Goal: Transaction & Acquisition: Purchase product/service

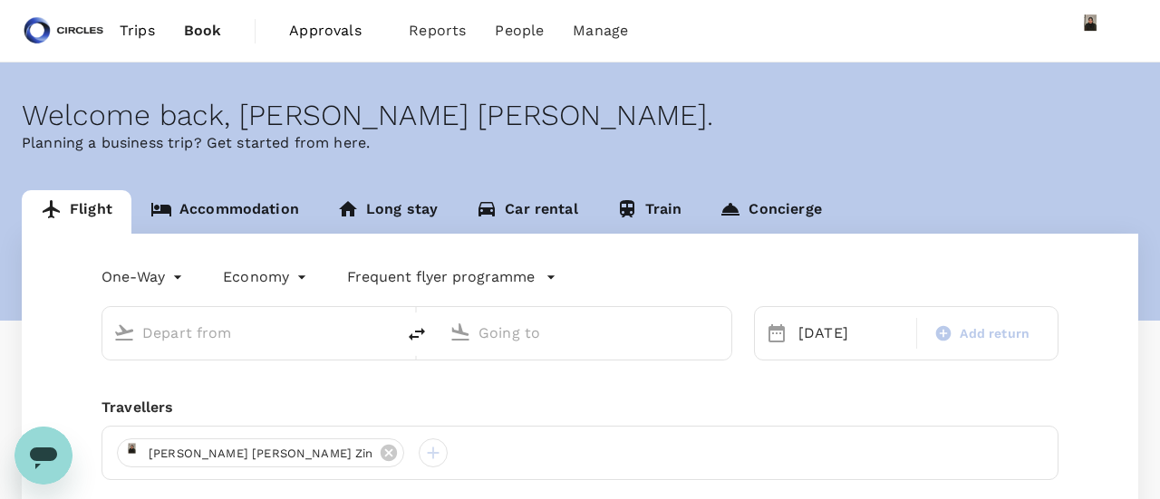
click at [243, 274] on body "Trips Book Approvals 0 Reports People Manage Welcome back , [PERSON_NAME] [PERS…" at bounding box center [580, 370] width 1160 height 741
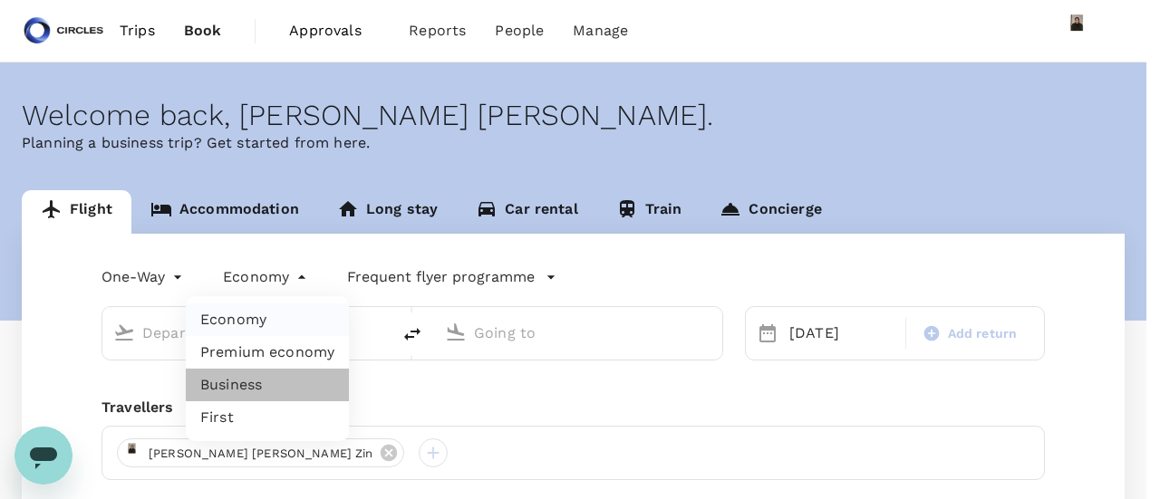
click at [236, 389] on li "Business" at bounding box center [267, 385] width 163 height 33
type input "business"
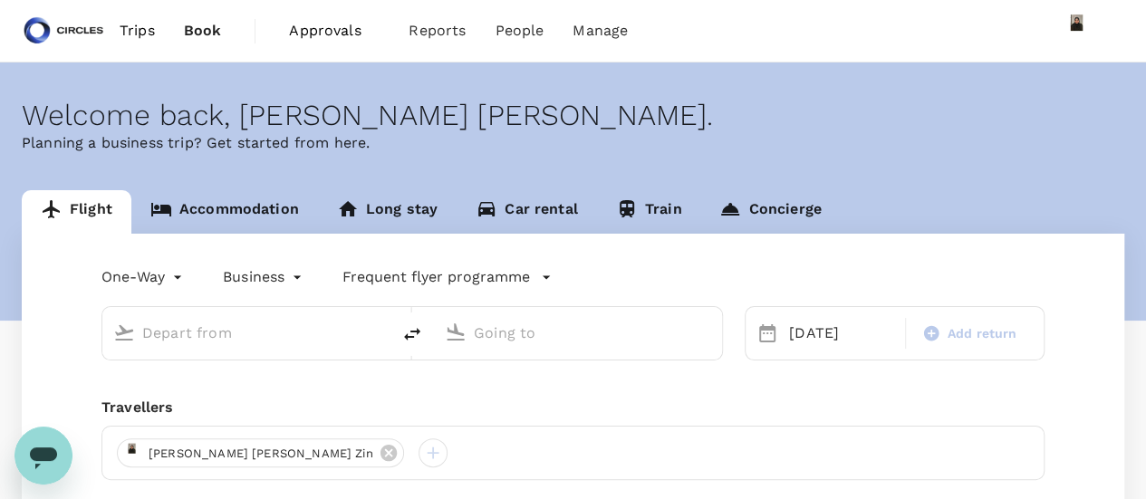
type input "[GEOGRAPHIC_DATA], [GEOGRAPHIC_DATA] (any)"
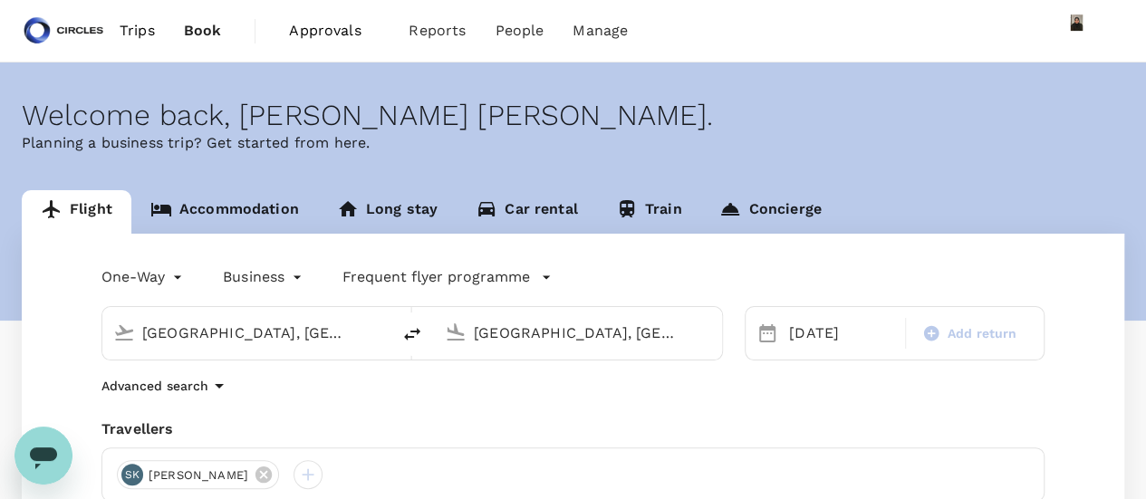
click at [246, 349] on div "[GEOGRAPHIC_DATA], [GEOGRAPHIC_DATA] (any)" at bounding box center [246, 333] width 288 height 53
click at [405, 318] on button "delete" at bounding box center [413, 335] width 44 height 44
type input "[GEOGRAPHIC_DATA], [GEOGRAPHIC_DATA] (any)"
click at [825, 320] on div "[DATE]" at bounding box center [842, 333] width 120 height 36
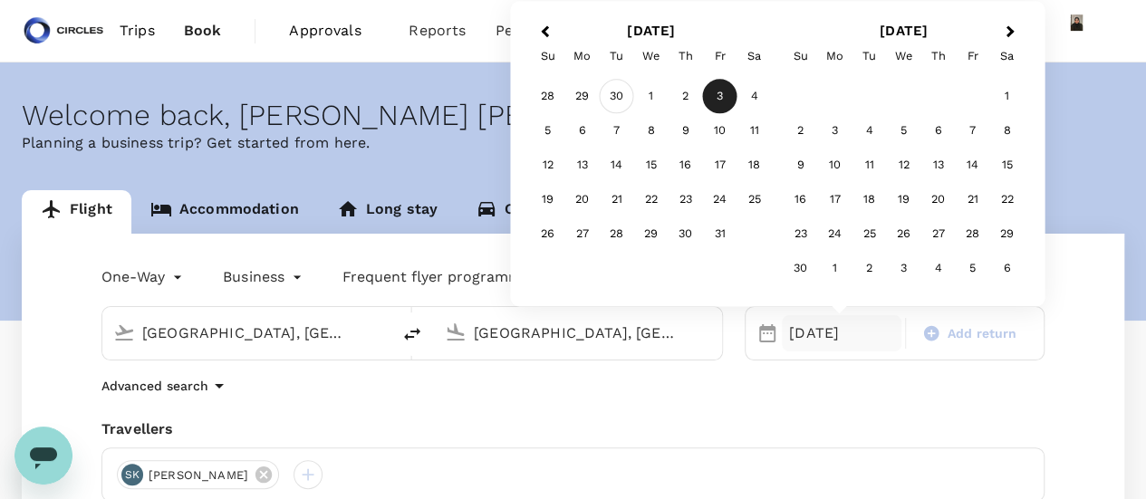
click at [620, 98] on div "30" at bounding box center [617, 97] width 34 height 34
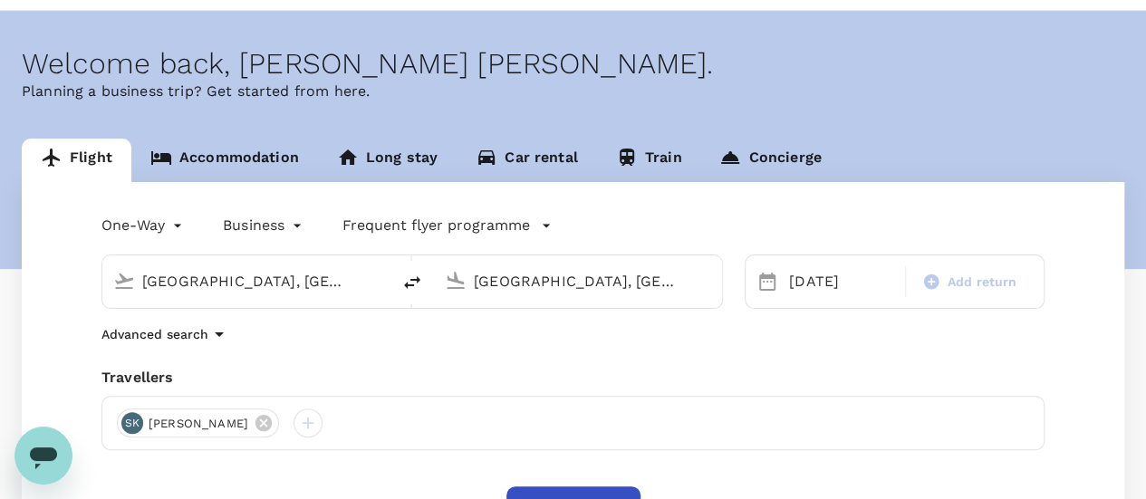
scroll to position [91, 0]
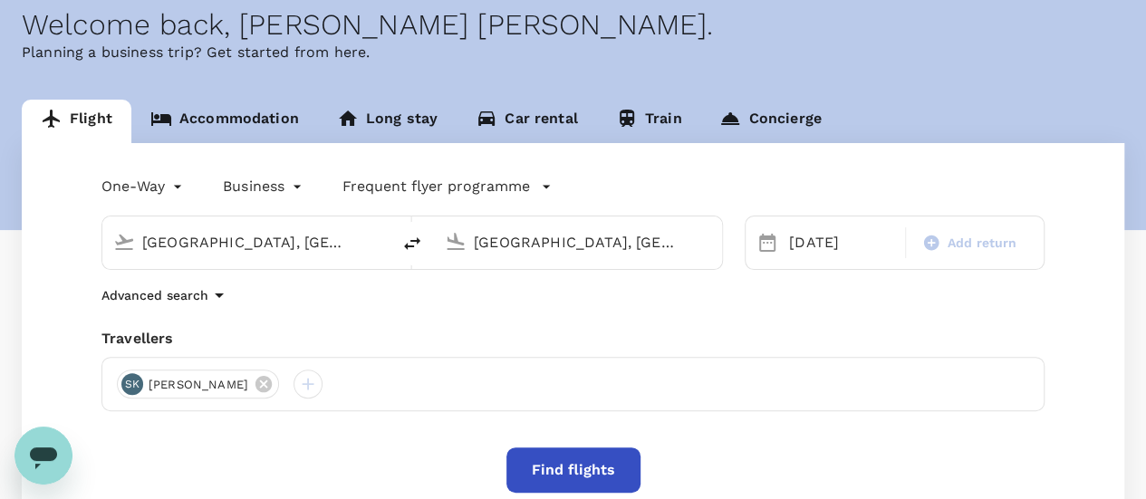
click at [580, 481] on button "Find flights" at bounding box center [574, 470] width 134 height 45
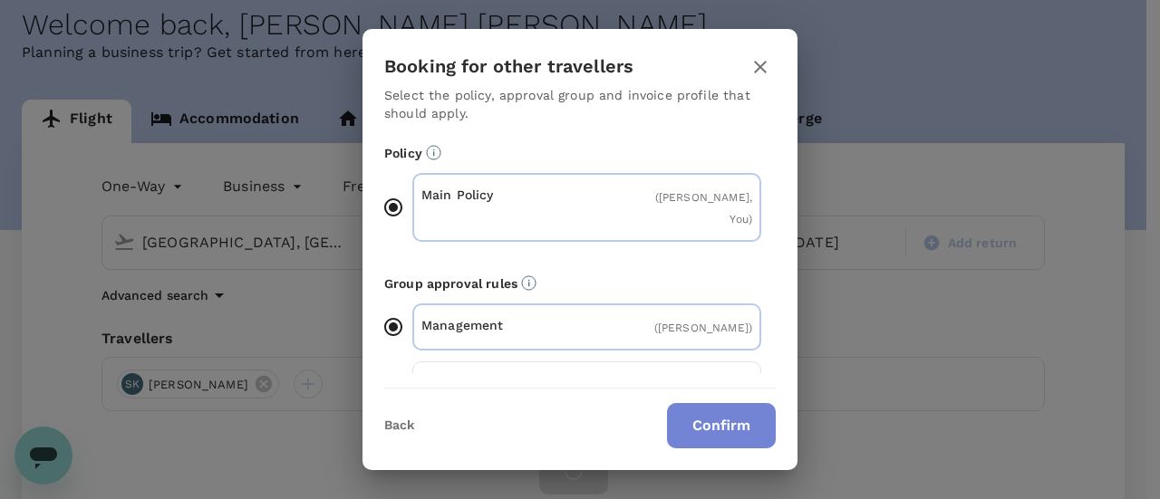
click at [720, 414] on button "Confirm" at bounding box center [721, 425] width 109 height 45
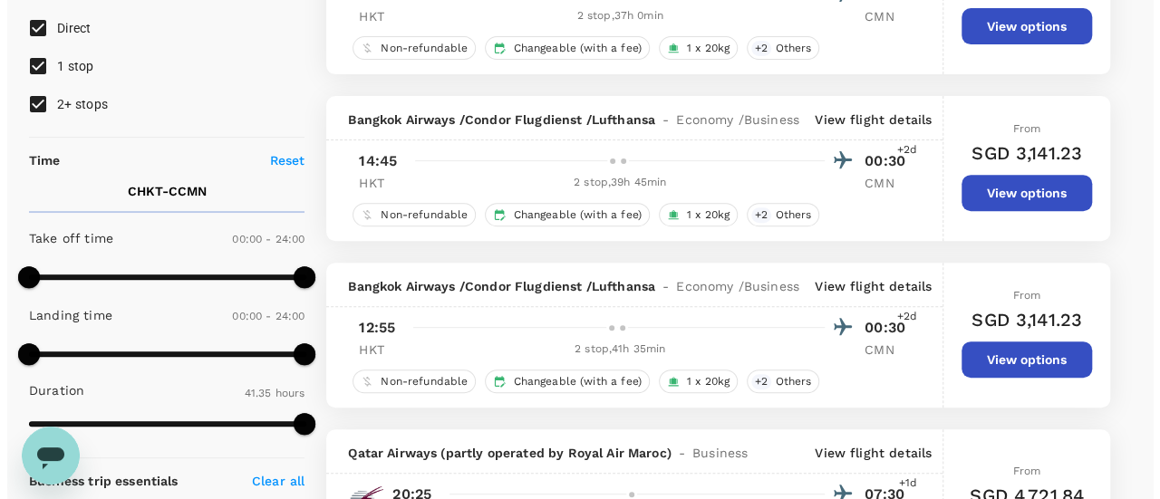
scroll to position [91, 0]
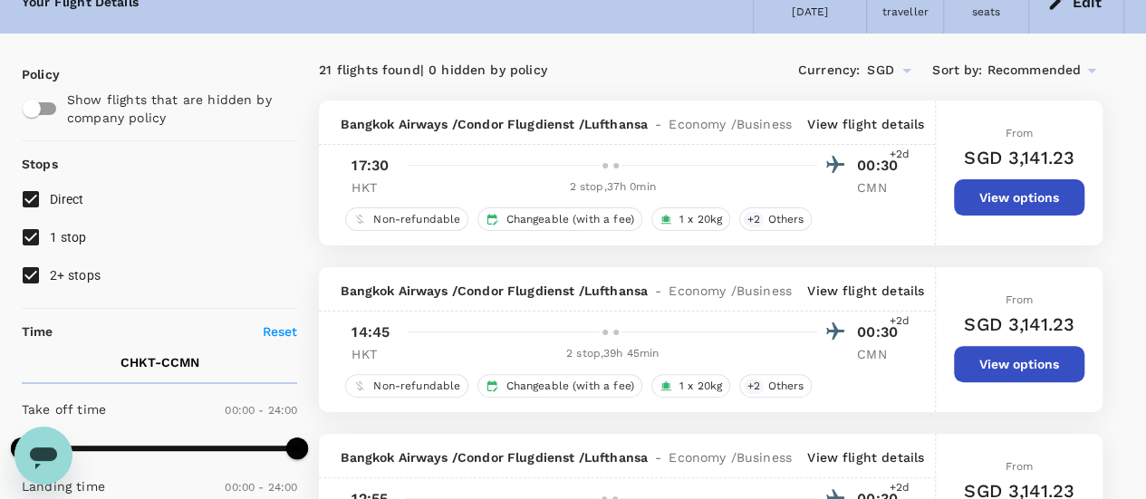
click at [27, 275] on input "2+ stops" at bounding box center [31, 275] width 38 height 38
checkbox input "false"
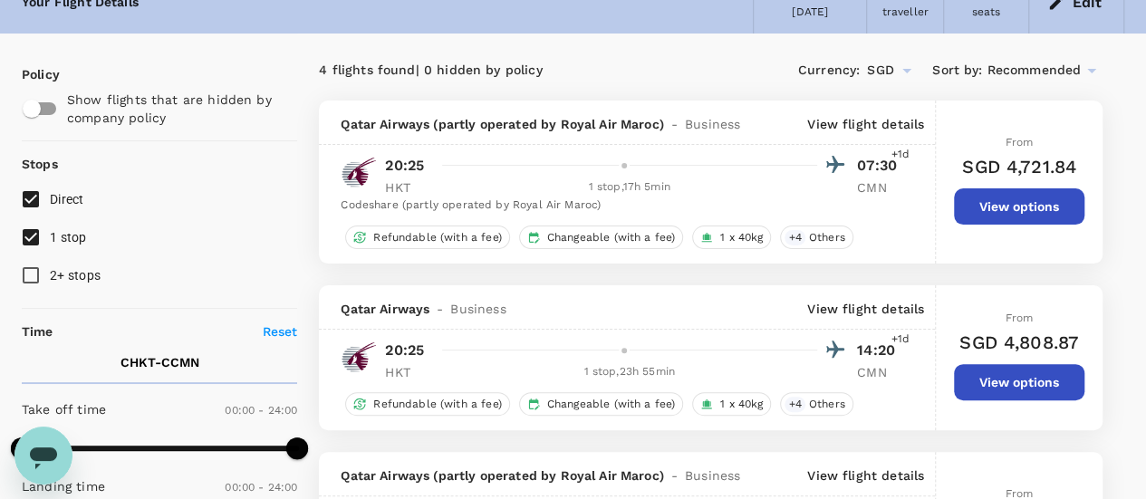
click at [850, 123] on p "View flight details" at bounding box center [866, 124] width 117 height 18
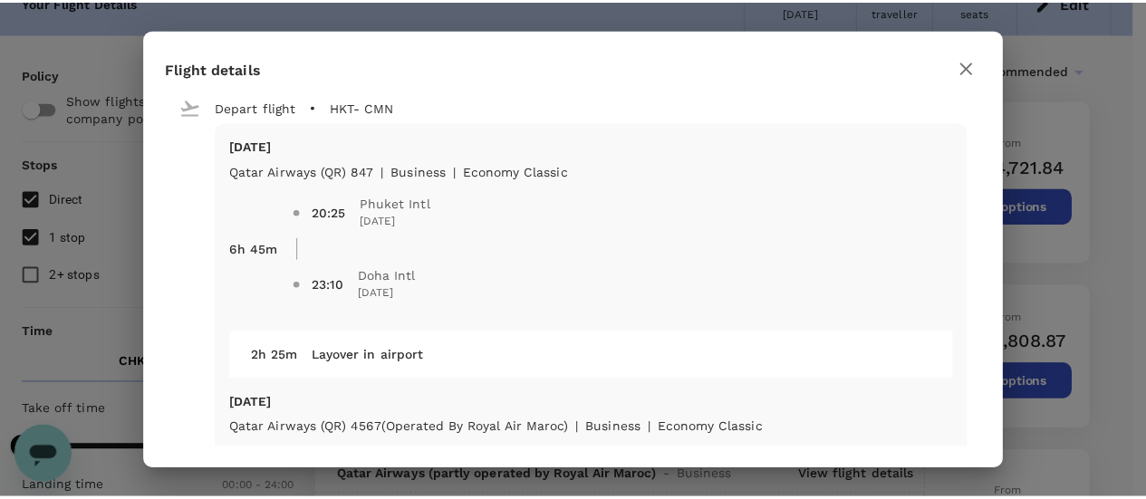
scroll to position [0, 0]
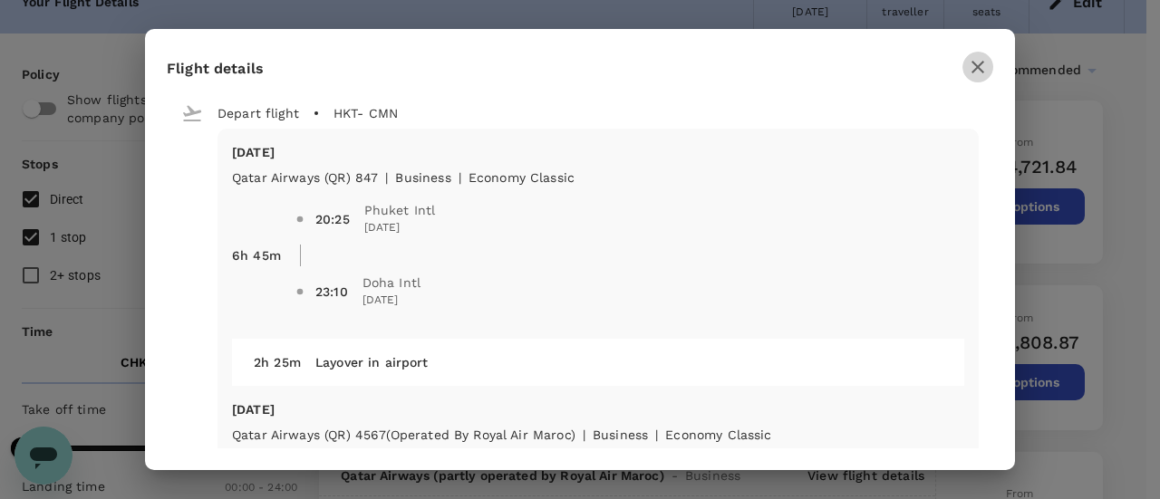
click at [981, 77] on button "button" at bounding box center [977, 67] width 31 height 31
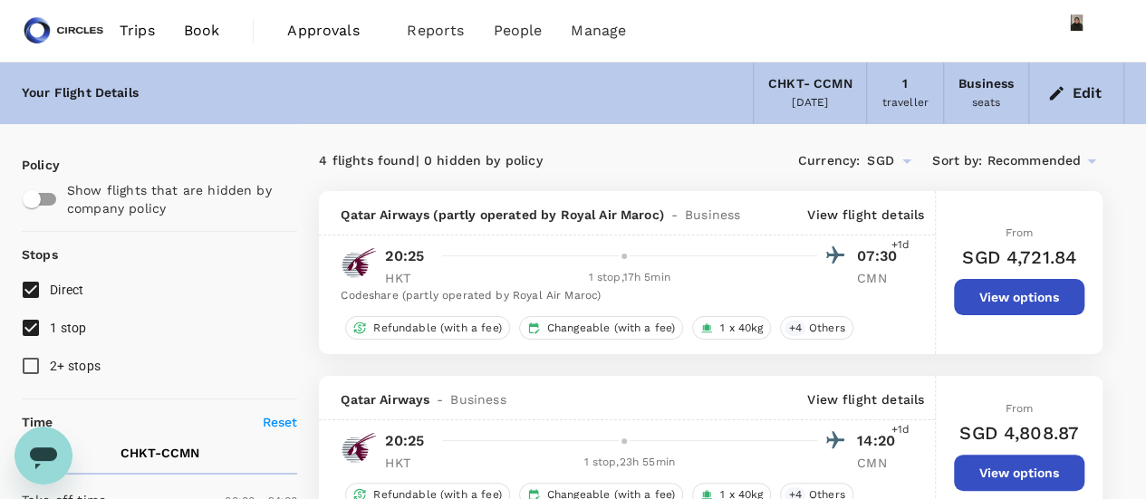
click at [176, 35] on link "Book" at bounding box center [201, 31] width 65 height 62
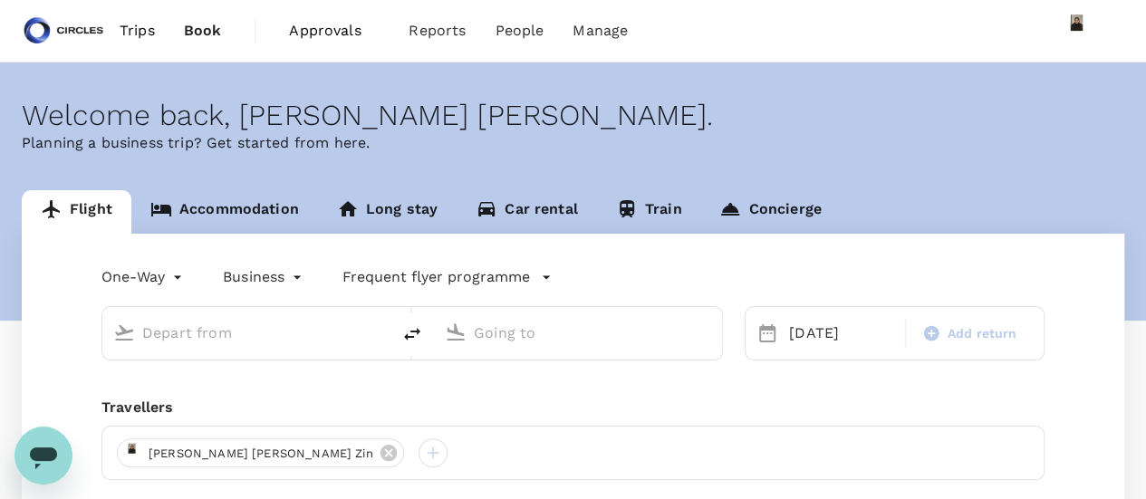
type input "[GEOGRAPHIC_DATA], [GEOGRAPHIC_DATA] (any)"
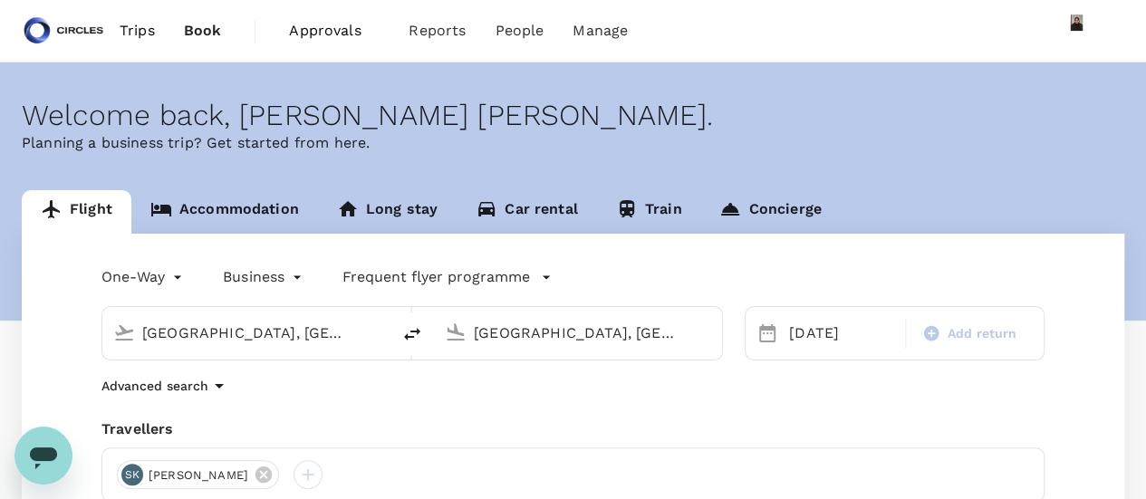
scroll to position [91, 0]
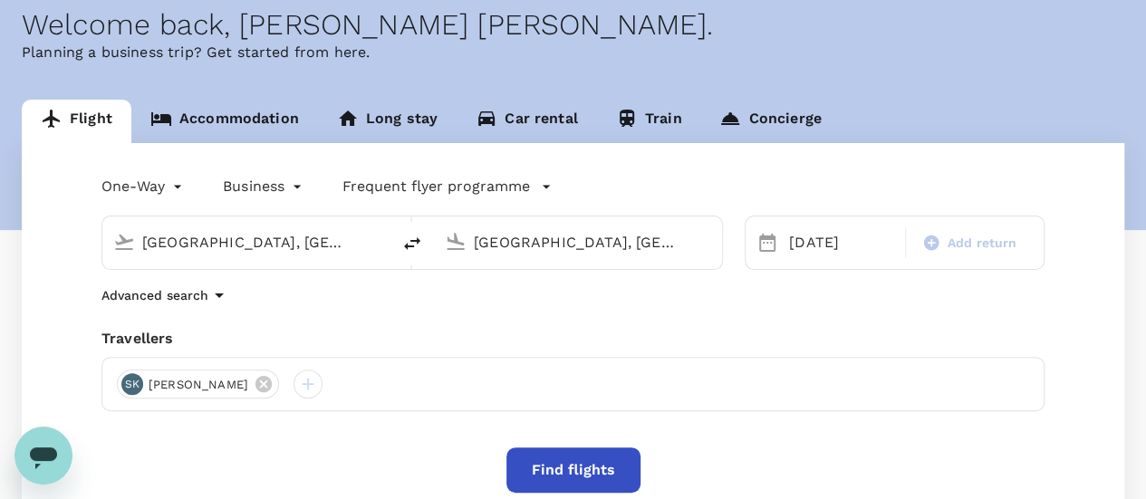
click at [251, 107] on link "Accommodation" at bounding box center [224, 122] width 187 height 44
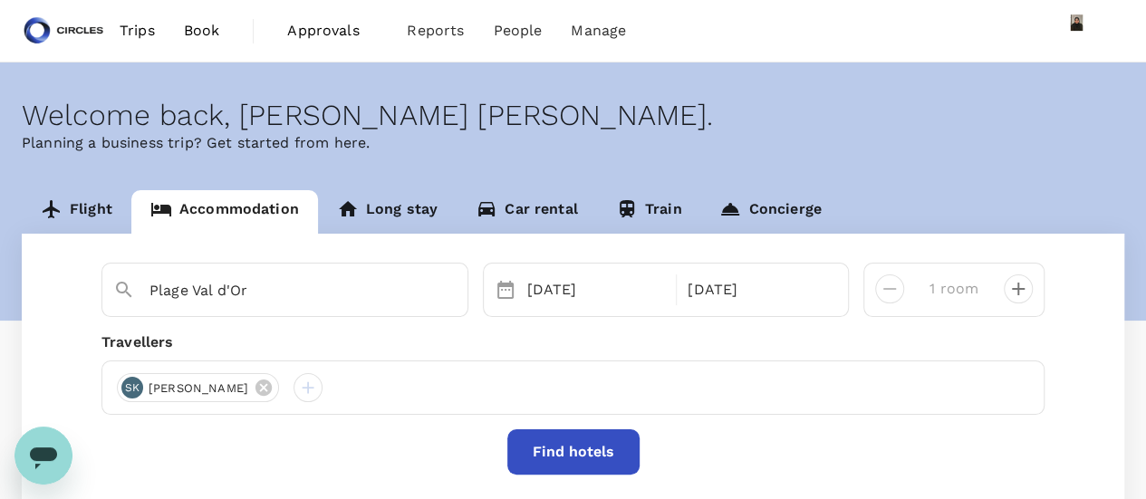
click at [58, 209] on icon at bounding box center [52, 209] width 22 height 22
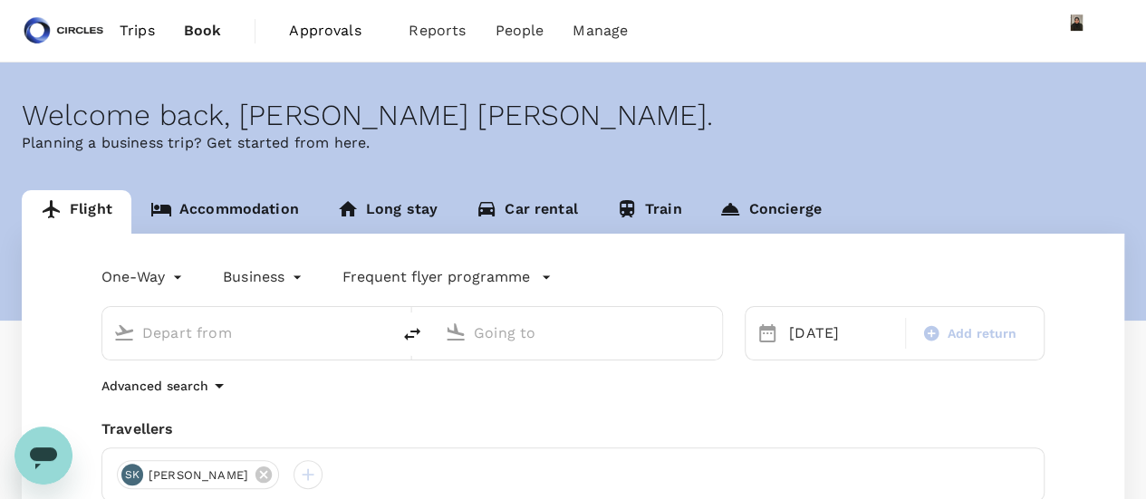
type input "[GEOGRAPHIC_DATA], [GEOGRAPHIC_DATA] (any)"
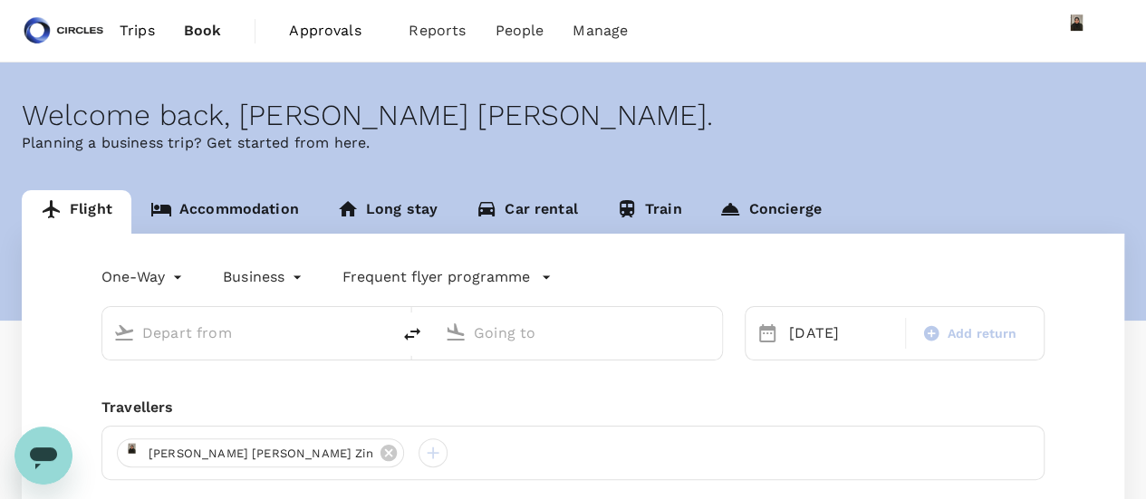
type input "[GEOGRAPHIC_DATA], [GEOGRAPHIC_DATA] (any)"
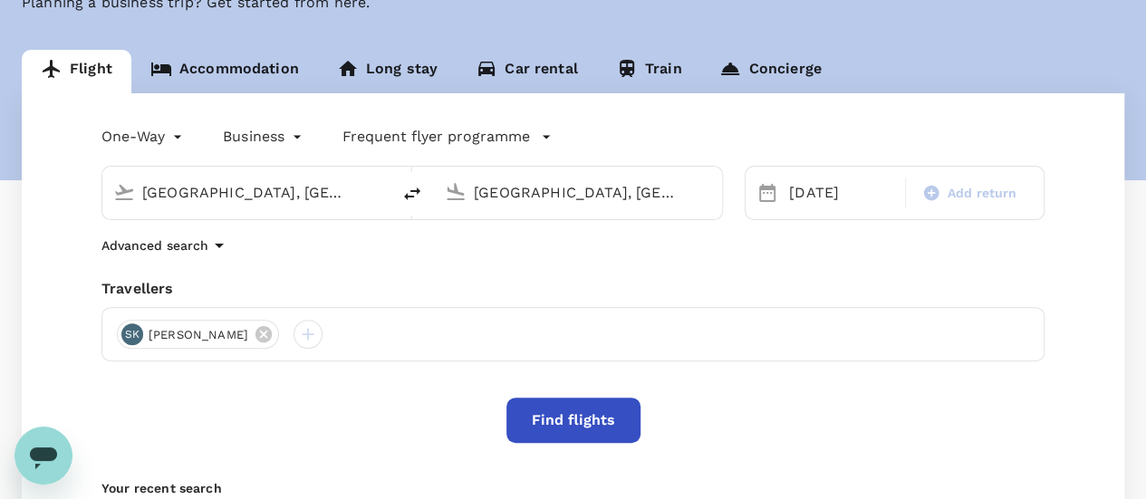
scroll to position [181, 0]
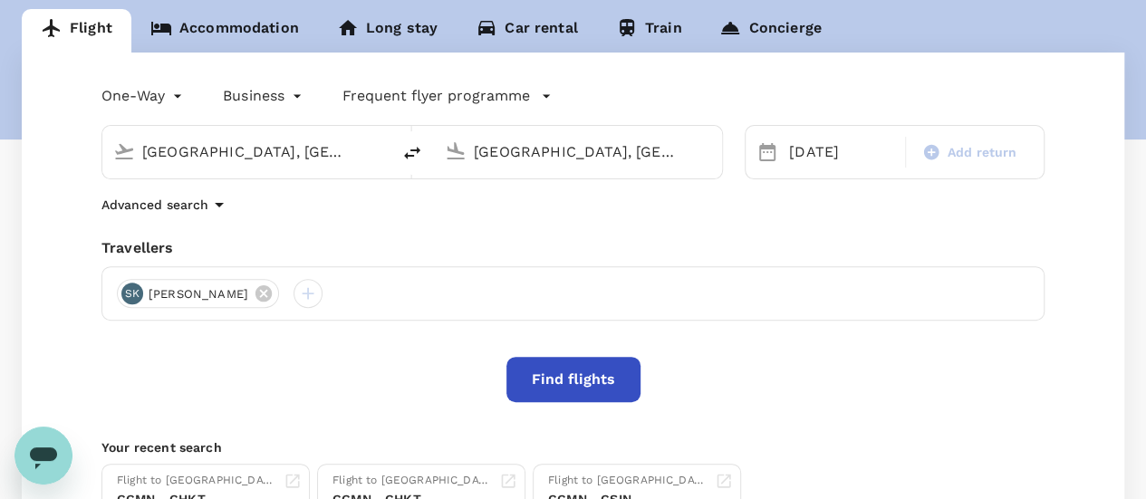
click at [561, 367] on button "Find flights" at bounding box center [574, 379] width 134 height 45
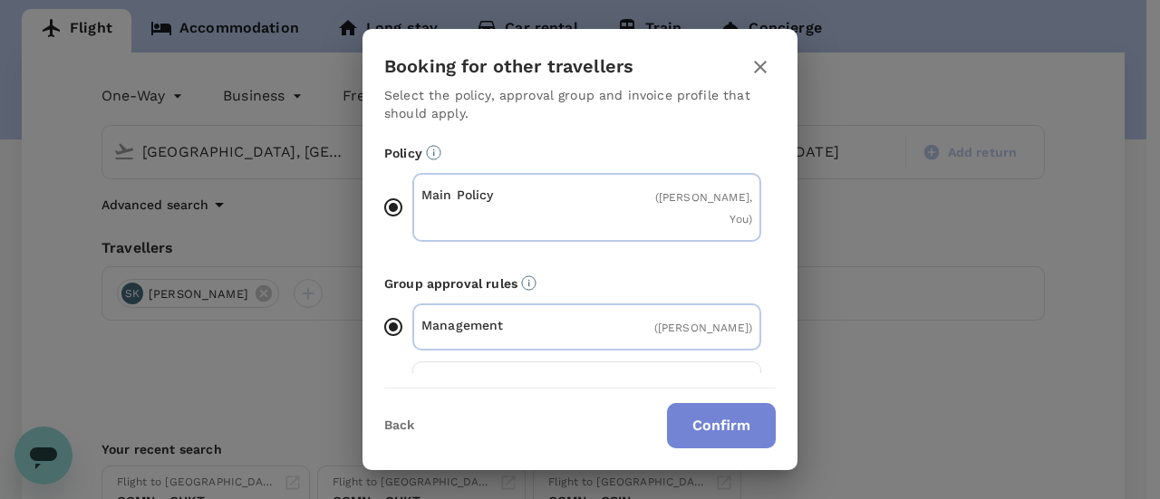
click at [714, 421] on button "Confirm" at bounding box center [721, 425] width 109 height 45
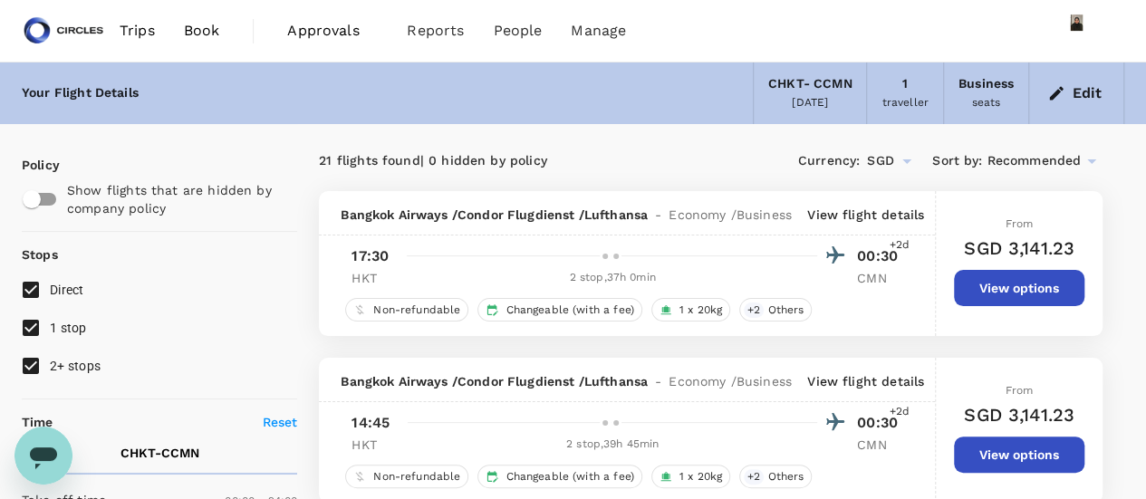
click at [92, 362] on span "2+ stops" at bounding box center [75, 366] width 51 height 15
click at [50, 362] on input "2+ stops" at bounding box center [31, 366] width 38 height 38
checkbox input "false"
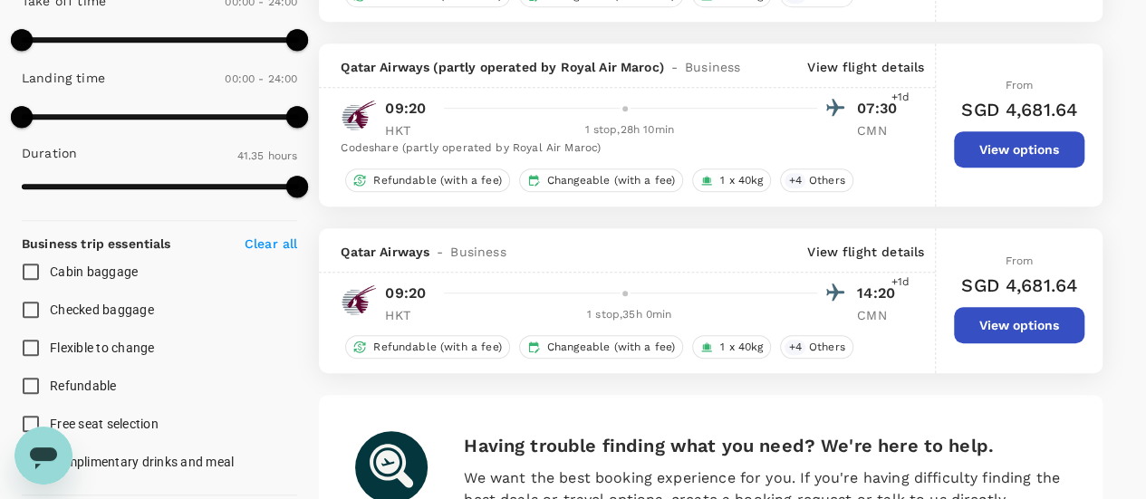
scroll to position [449, 0]
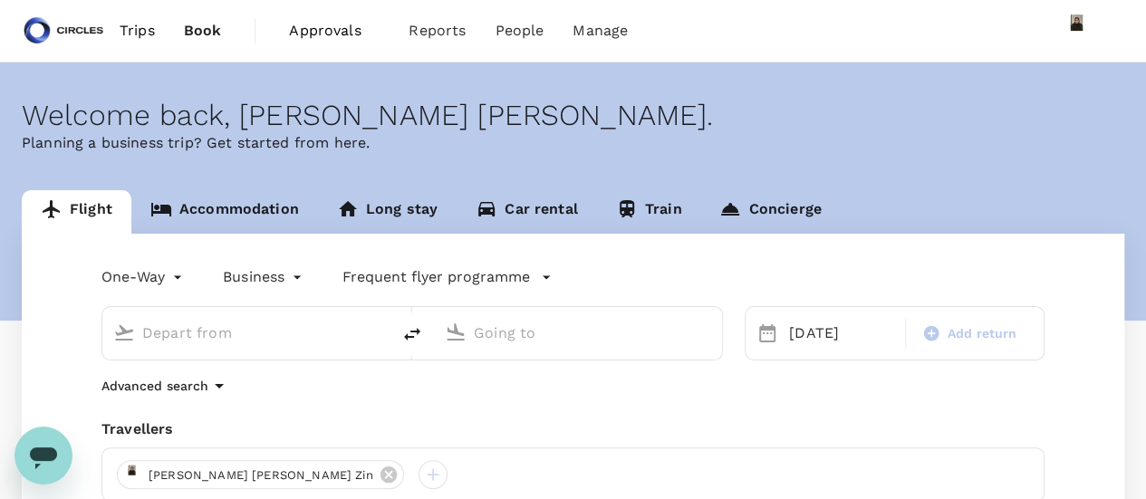
type input "[GEOGRAPHIC_DATA], [GEOGRAPHIC_DATA] (any)"
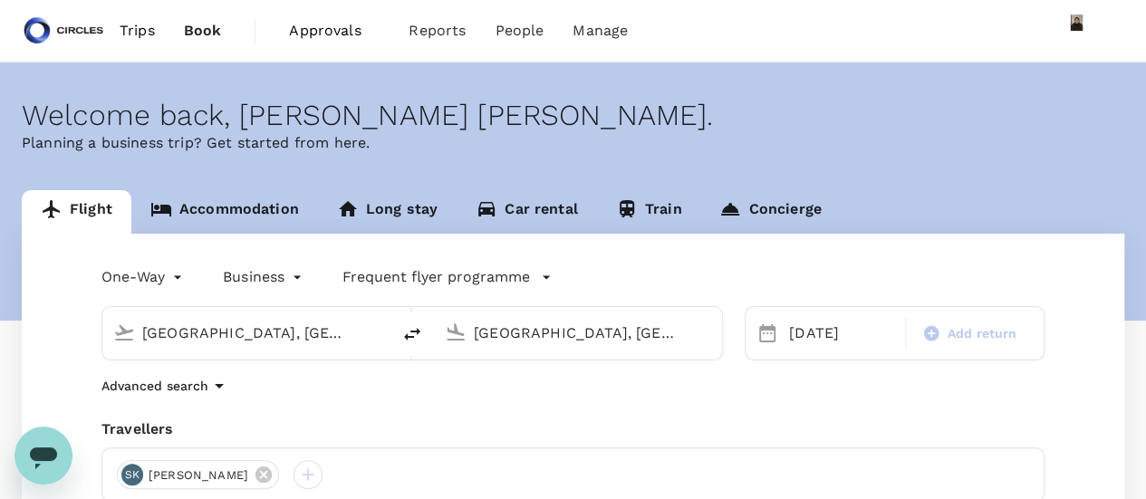
scroll to position [181, 0]
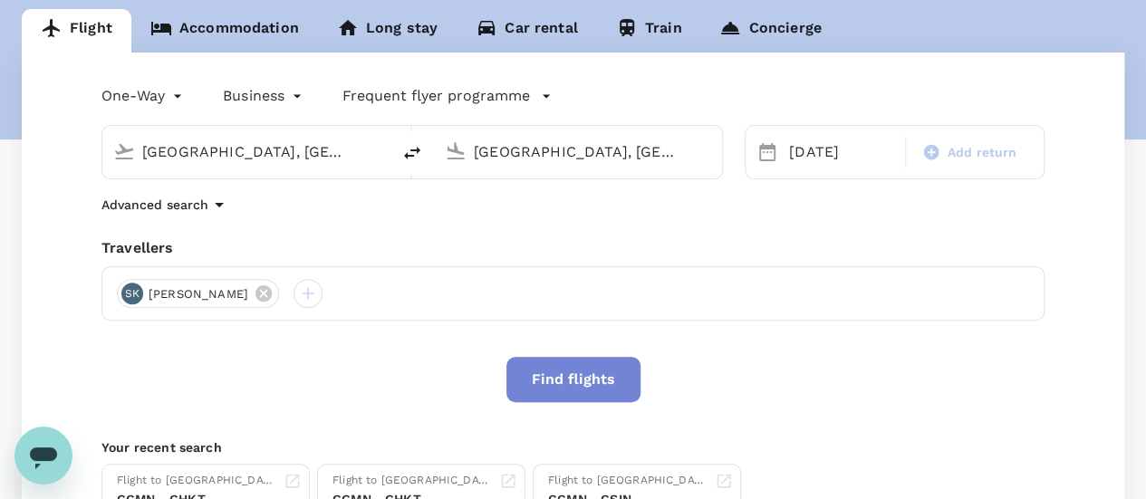
click at [562, 386] on button "Find flights" at bounding box center [574, 379] width 134 height 45
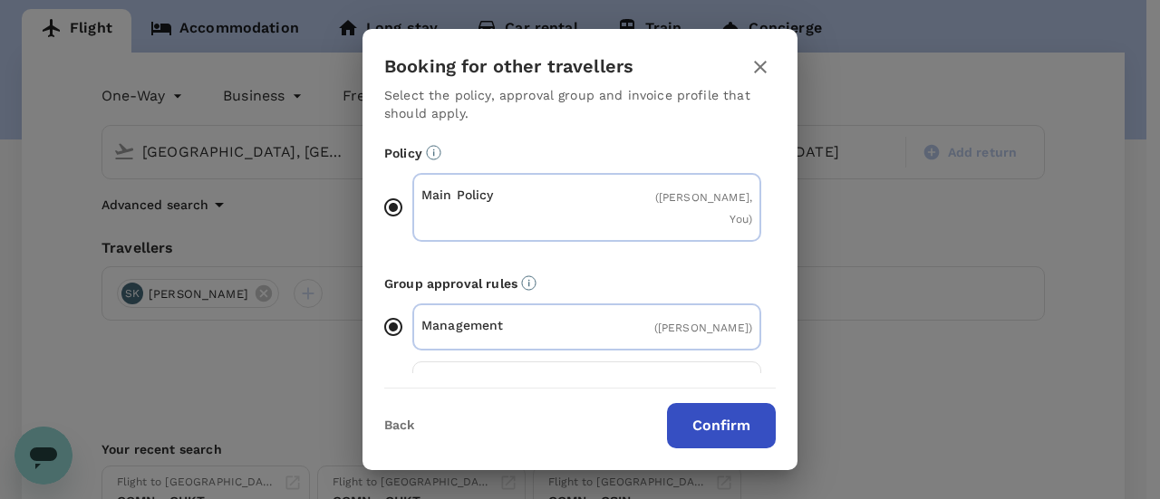
click at [752, 418] on button "Confirm" at bounding box center [721, 425] width 109 height 45
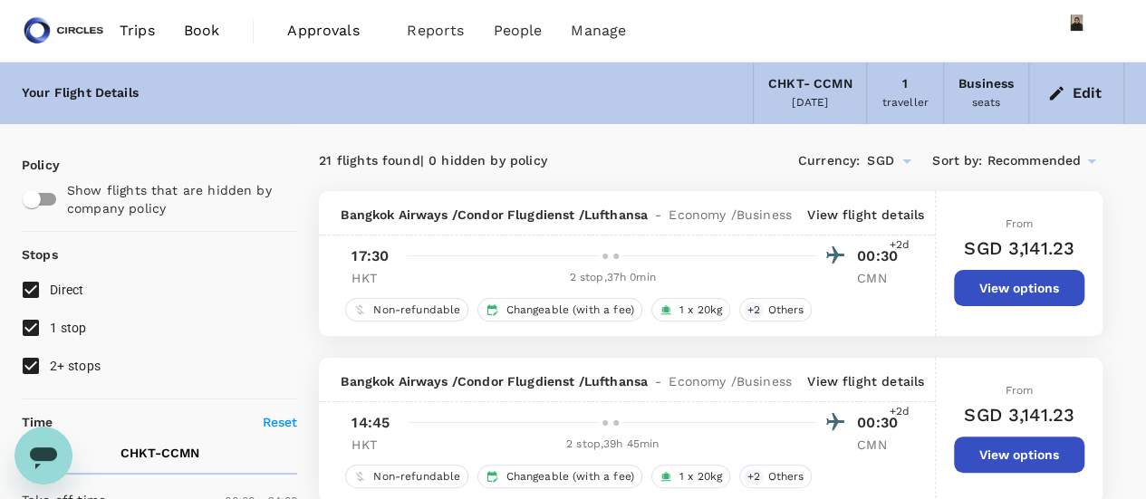
click at [46, 367] on input "2+ stops" at bounding box center [31, 366] width 38 height 38
checkbox input "false"
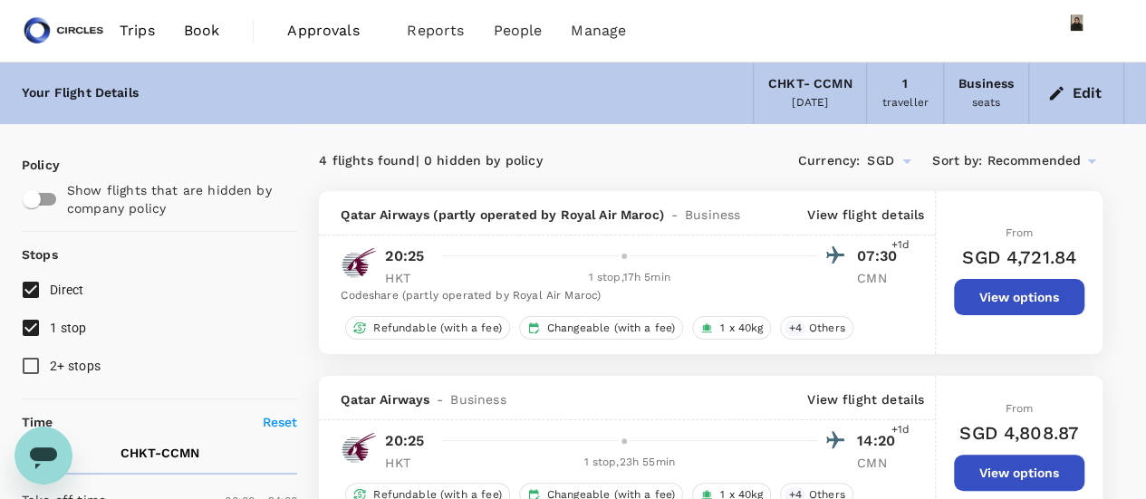
click at [124, 34] on span "Trips" at bounding box center [137, 31] width 35 height 22
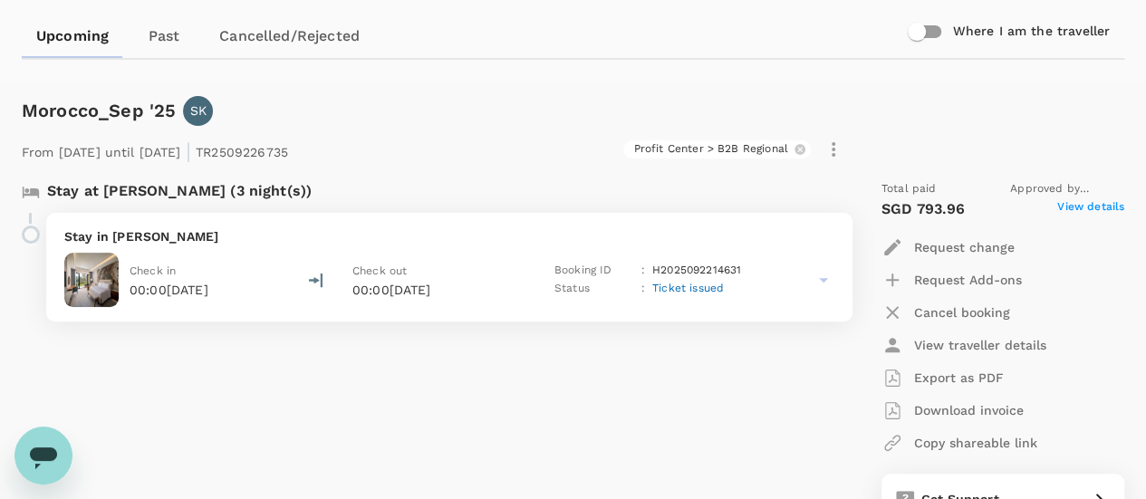
scroll to position [181, 0]
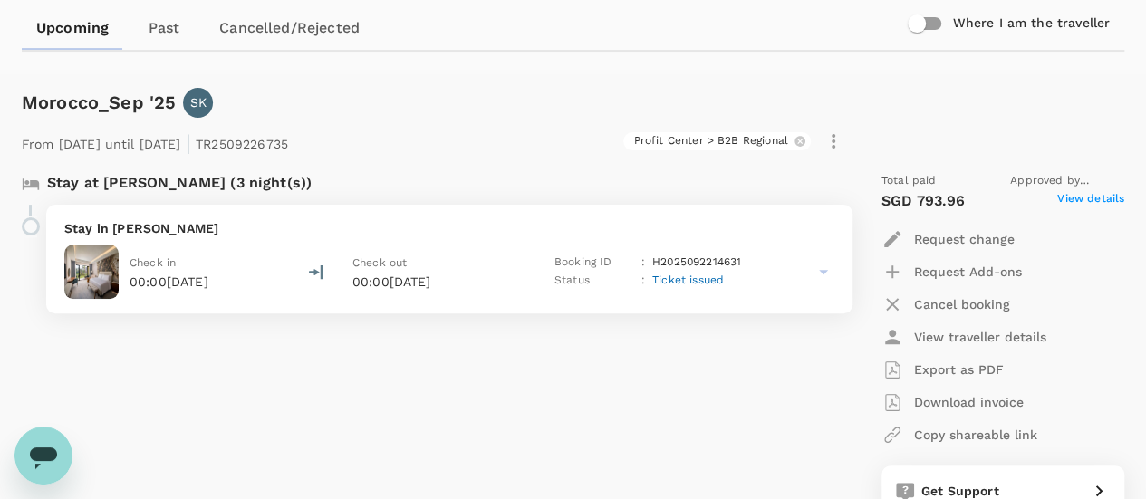
click at [827, 273] on icon at bounding box center [824, 272] width 22 height 22
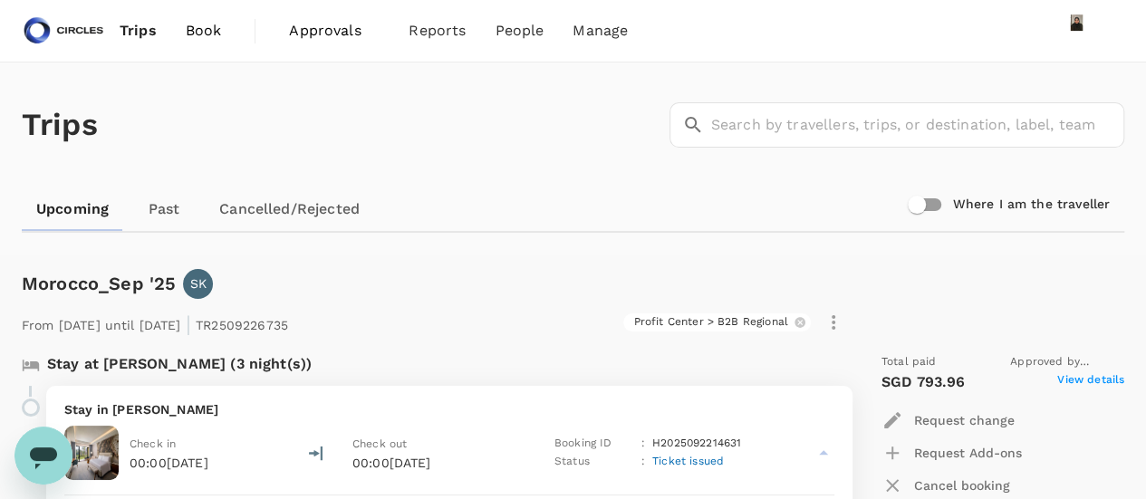
scroll to position [0, 0]
click at [202, 30] on span "Book" at bounding box center [204, 31] width 36 height 22
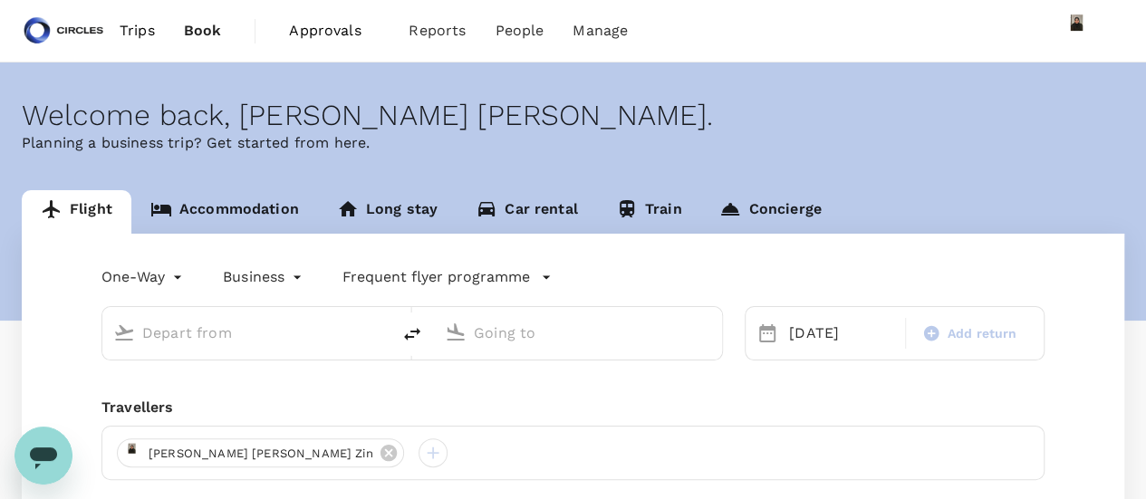
type input "[GEOGRAPHIC_DATA], [GEOGRAPHIC_DATA] (any)"
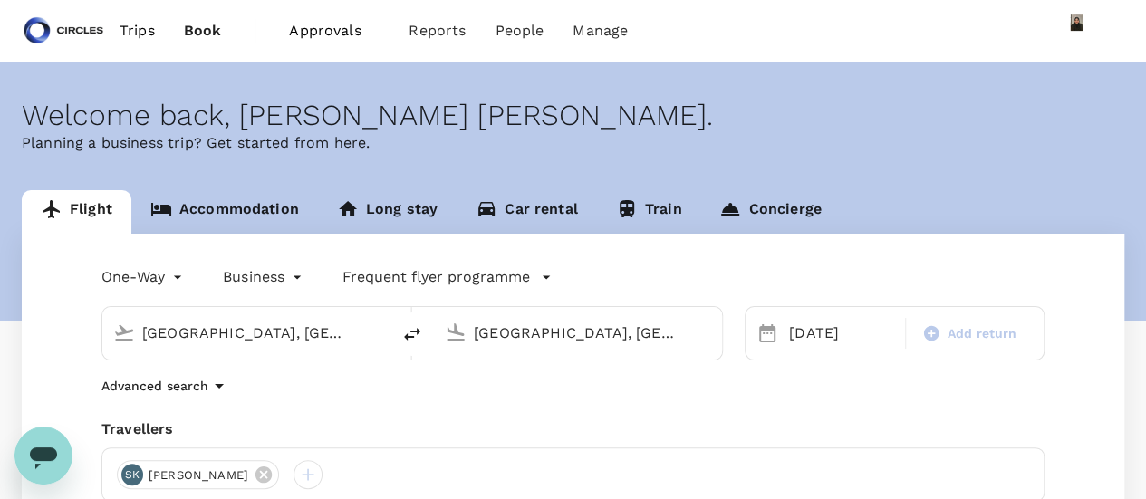
click at [621, 336] on input "[GEOGRAPHIC_DATA], [GEOGRAPHIC_DATA] (any)" at bounding box center [579, 333] width 210 height 28
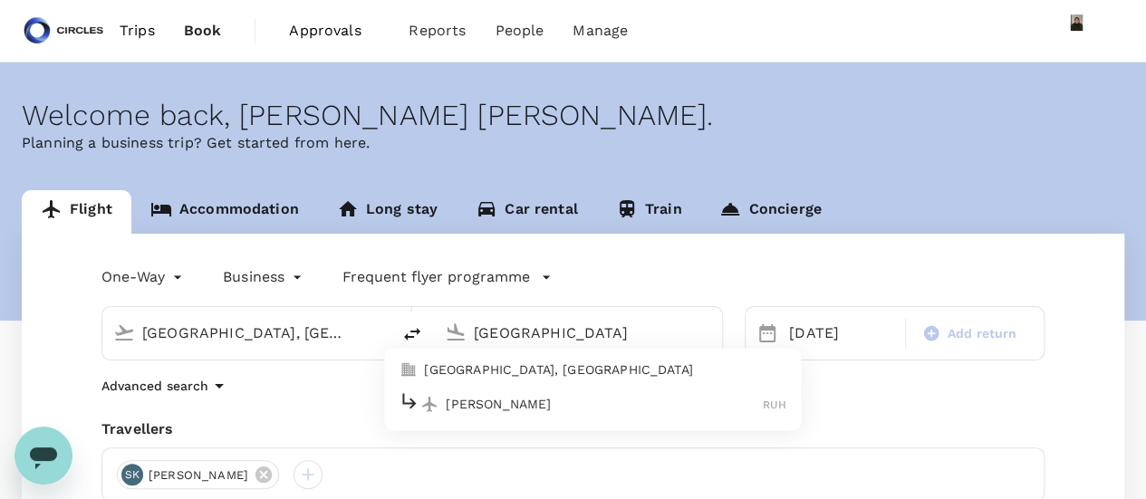
click at [603, 370] on p "[GEOGRAPHIC_DATA], [GEOGRAPHIC_DATA]" at bounding box center [605, 371] width 363 height 18
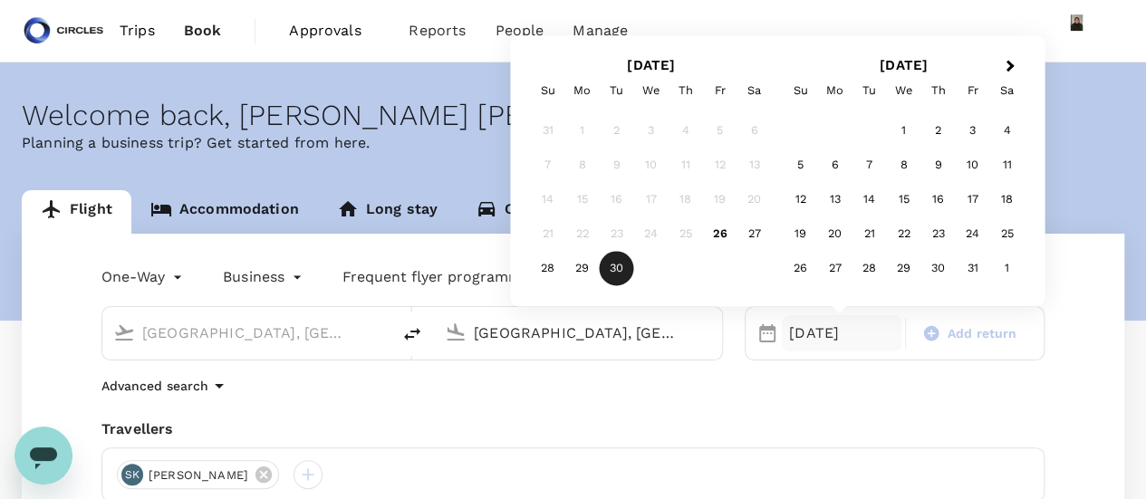
type input "[GEOGRAPHIC_DATA], [GEOGRAPHIC_DATA] (any)"
click at [624, 256] on div "30" at bounding box center [617, 269] width 34 height 34
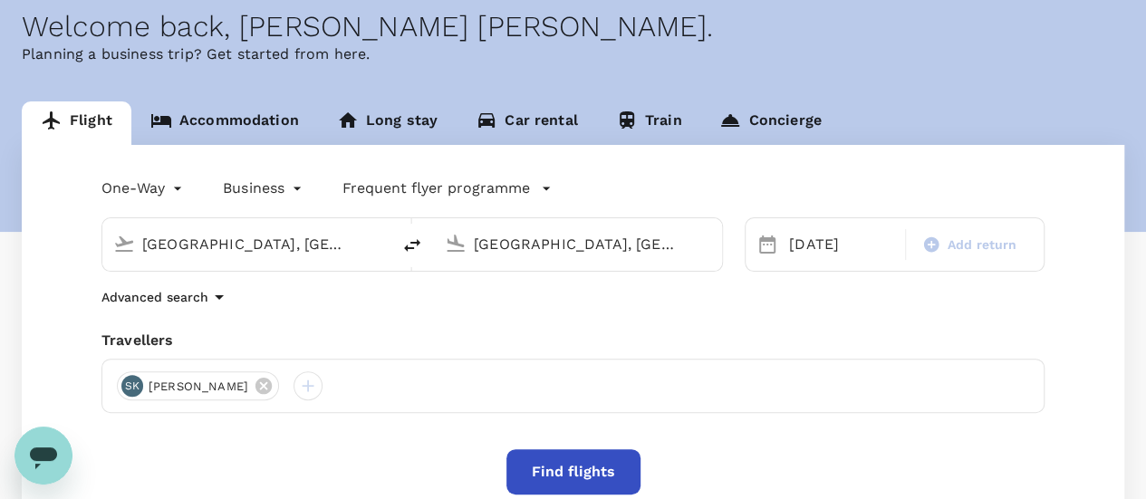
scroll to position [181, 0]
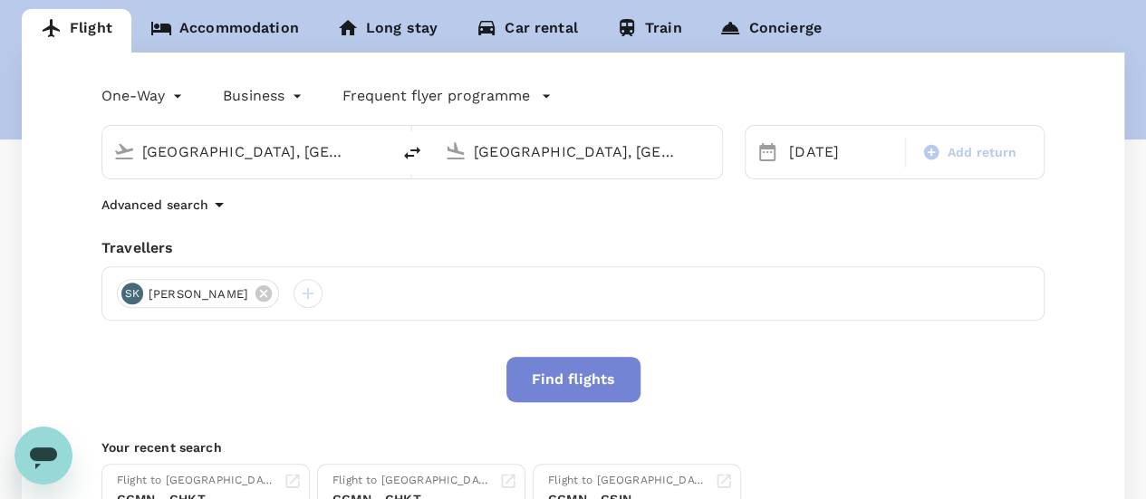
click at [574, 382] on button "Find flights" at bounding box center [574, 379] width 134 height 45
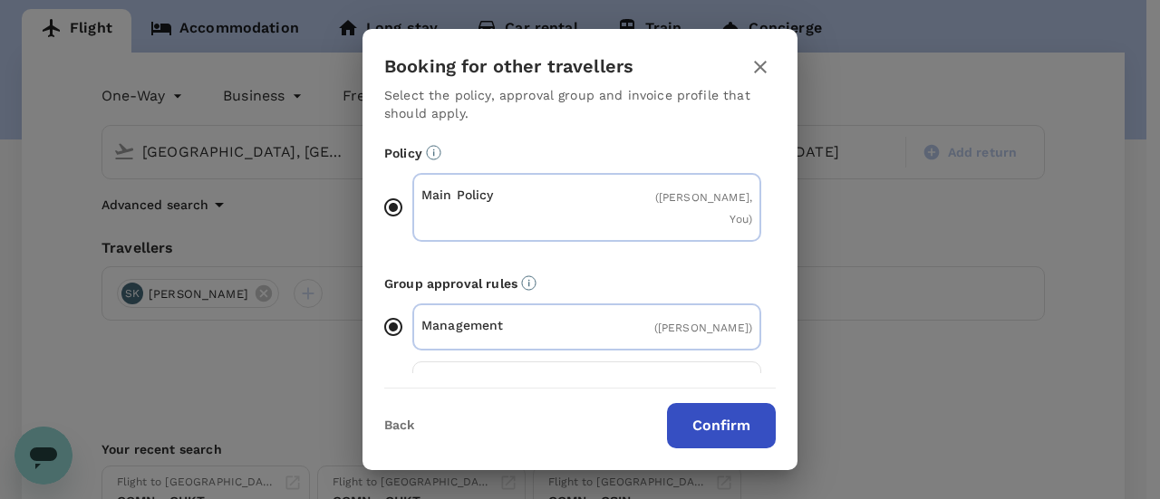
click at [720, 430] on button "Confirm" at bounding box center [721, 425] width 109 height 45
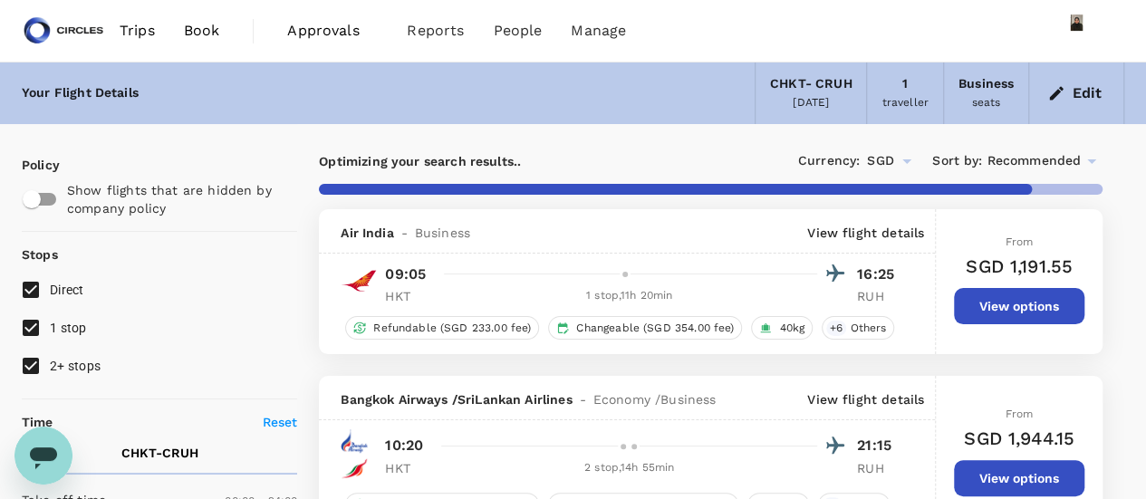
click at [1075, 92] on button "Edit" at bounding box center [1076, 93] width 65 height 29
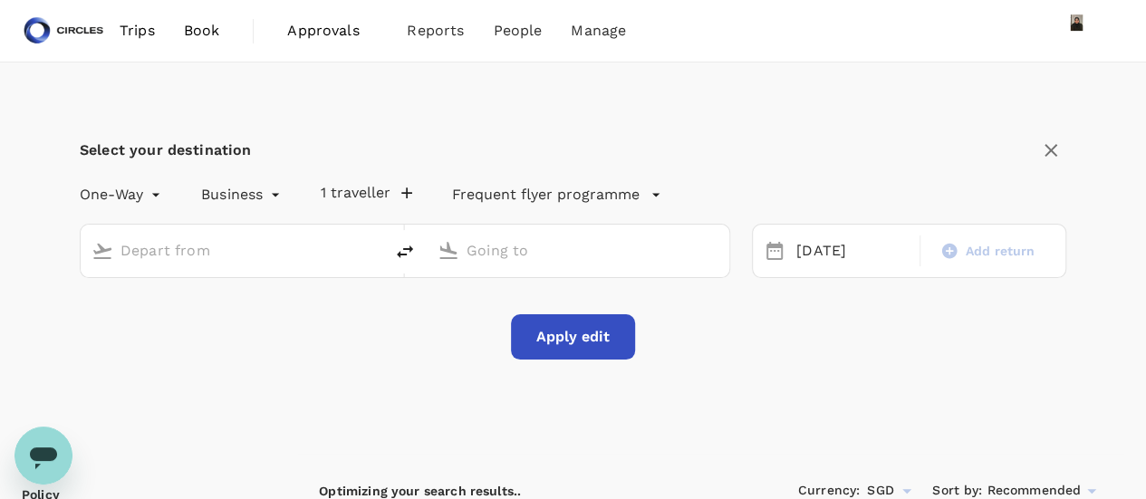
type input "[GEOGRAPHIC_DATA], [GEOGRAPHIC_DATA] (any)"
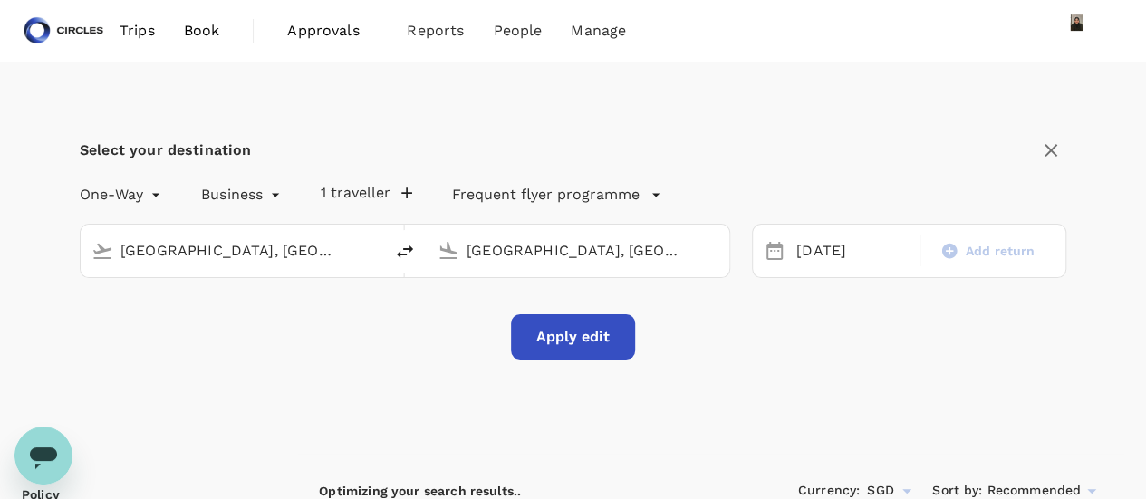
click at [538, 235] on div "[GEOGRAPHIC_DATA], [GEOGRAPHIC_DATA] (any)" at bounding box center [588, 247] width 259 height 36
type input "1860"
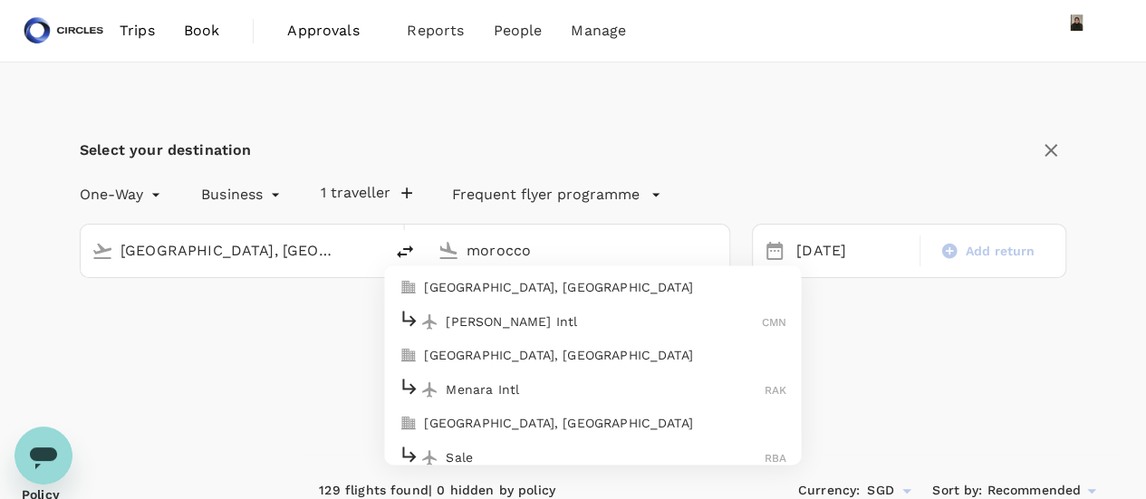
click at [529, 314] on p "[PERSON_NAME] Intl" at bounding box center [604, 322] width 316 height 18
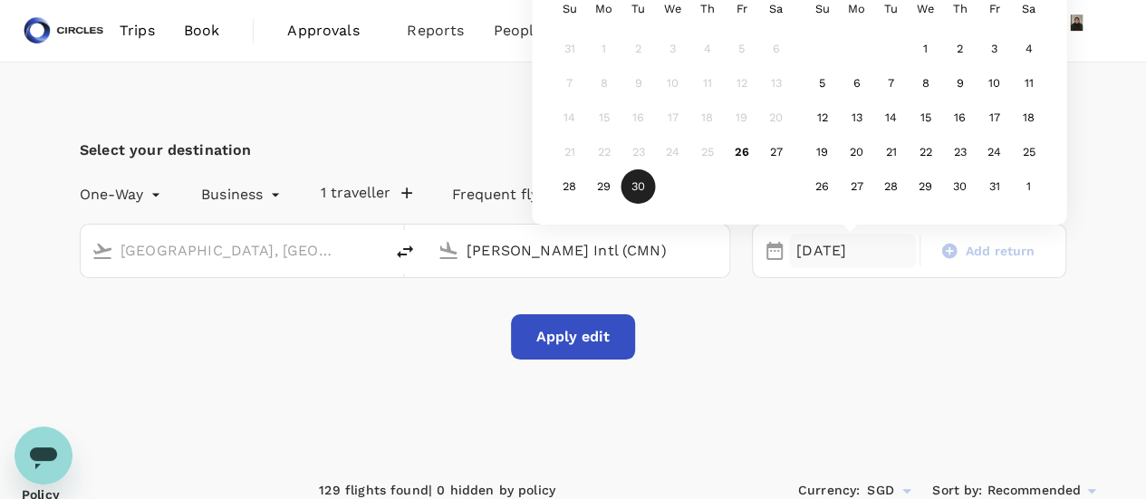
type input "[PERSON_NAME] Intl (CMN)"
click at [637, 193] on div "30" at bounding box center [639, 186] width 34 height 34
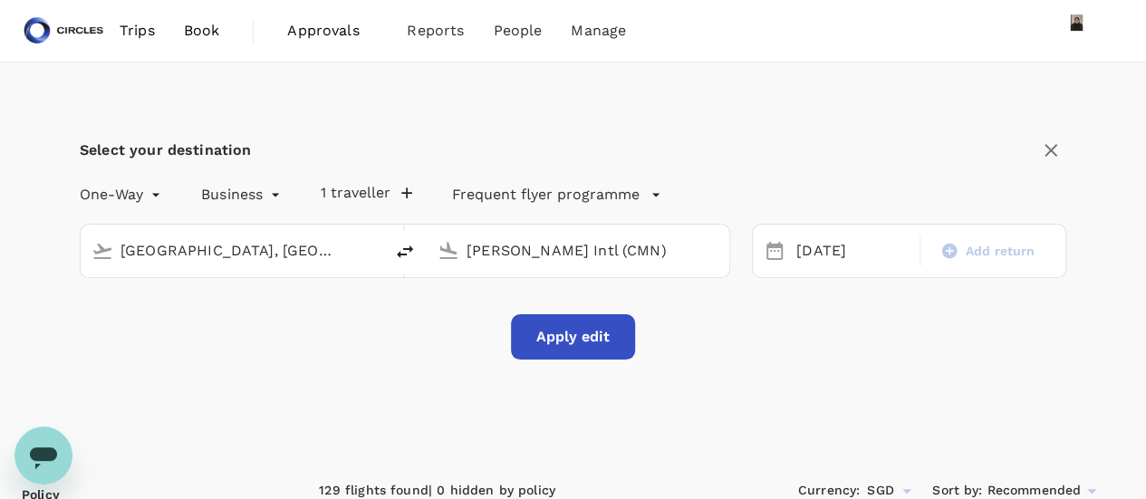
click at [580, 342] on button "Apply edit" at bounding box center [573, 336] width 124 height 45
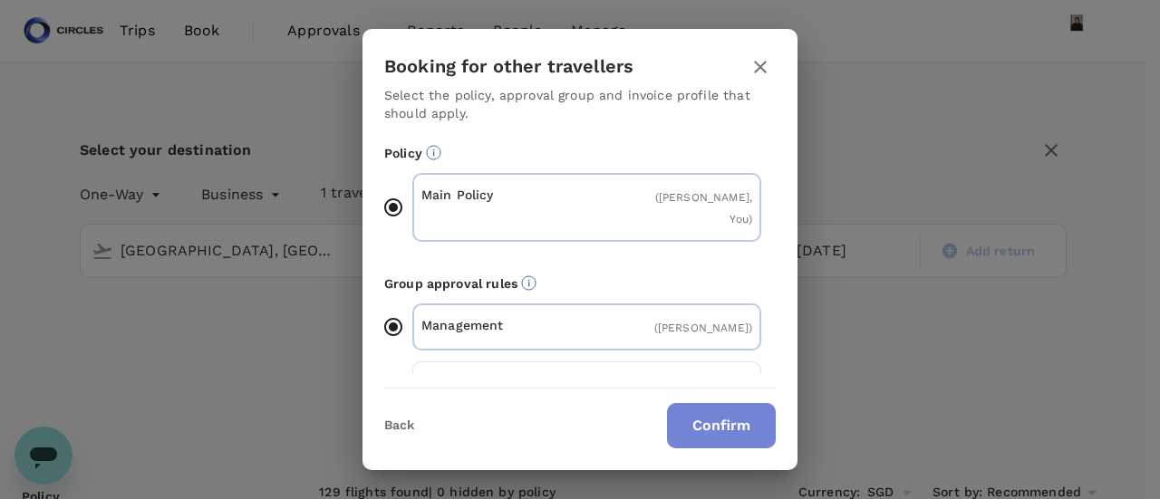
click at [725, 436] on button "Confirm" at bounding box center [721, 425] width 109 height 45
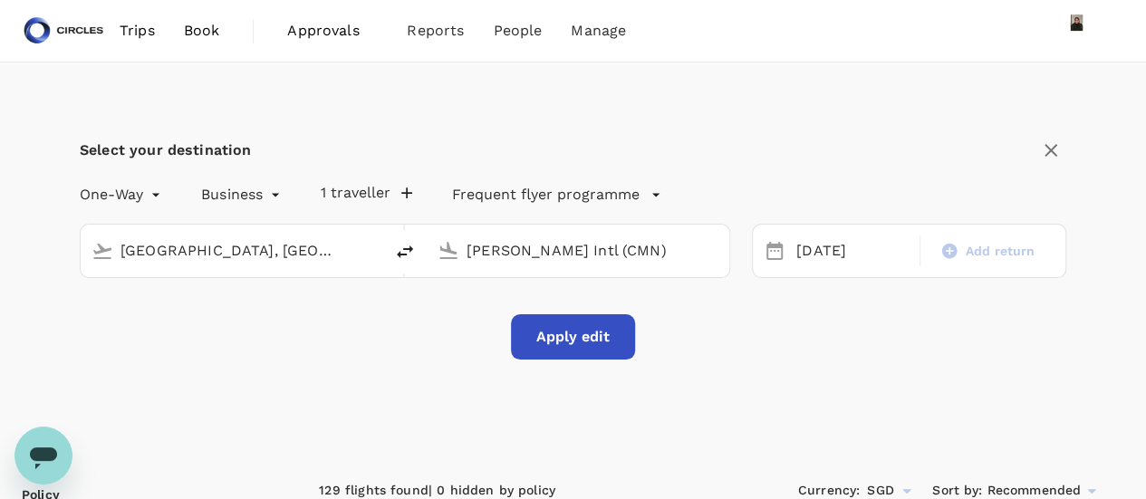
click at [585, 350] on button "Apply edit" at bounding box center [573, 336] width 124 height 45
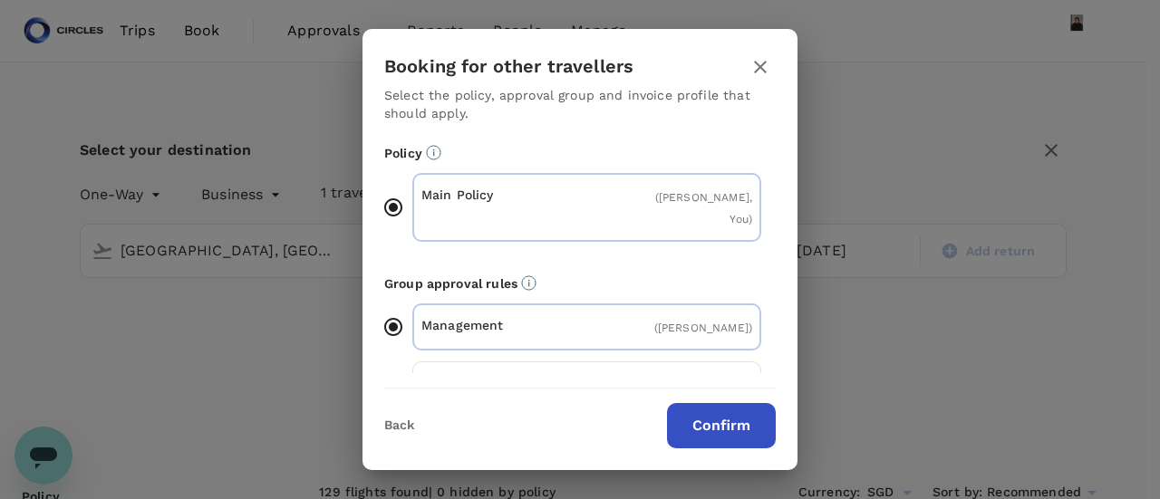
checkbox input "false"
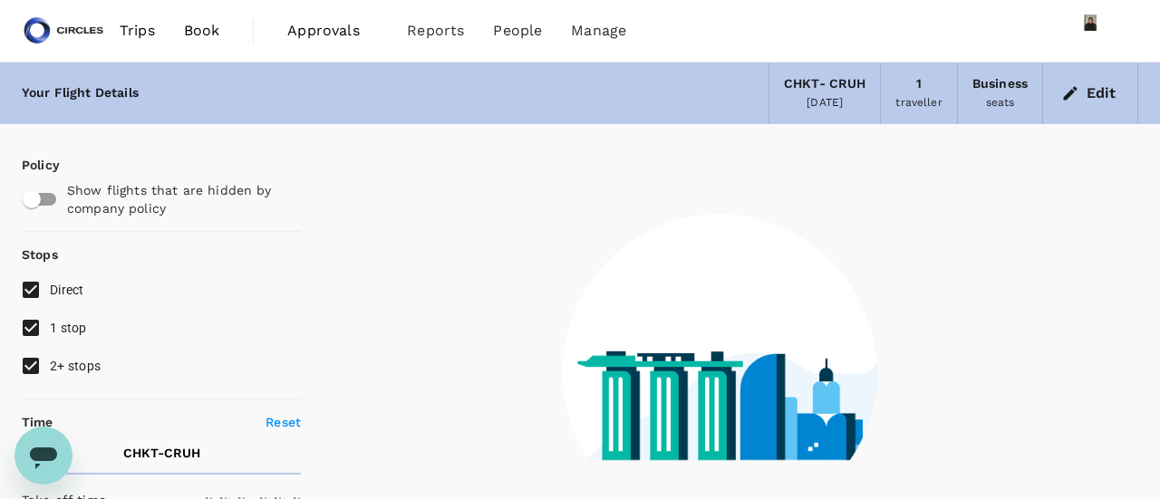
type input "1440"
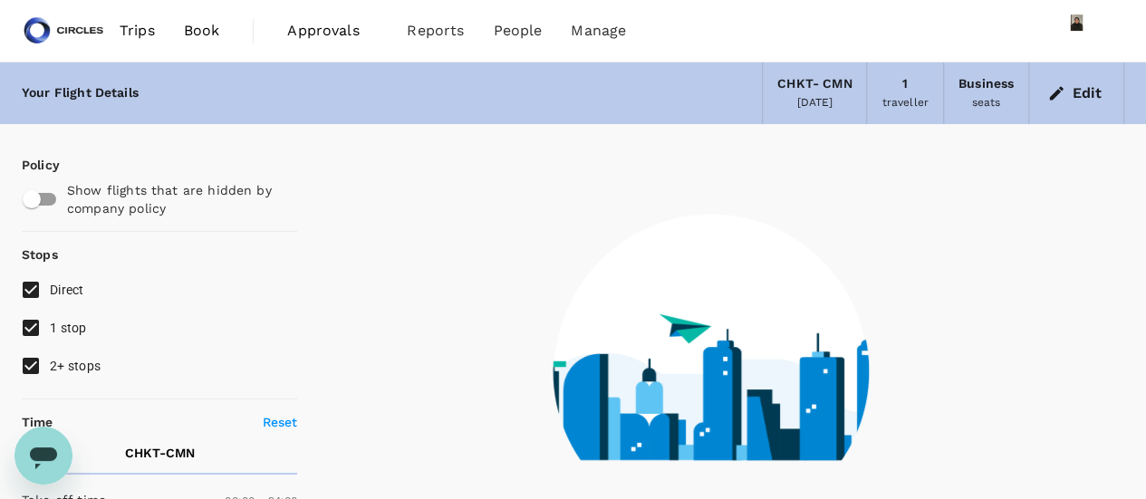
click at [25, 372] on input "2+ stops" at bounding box center [31, 366] width 38 height 38
checkbox input "false"
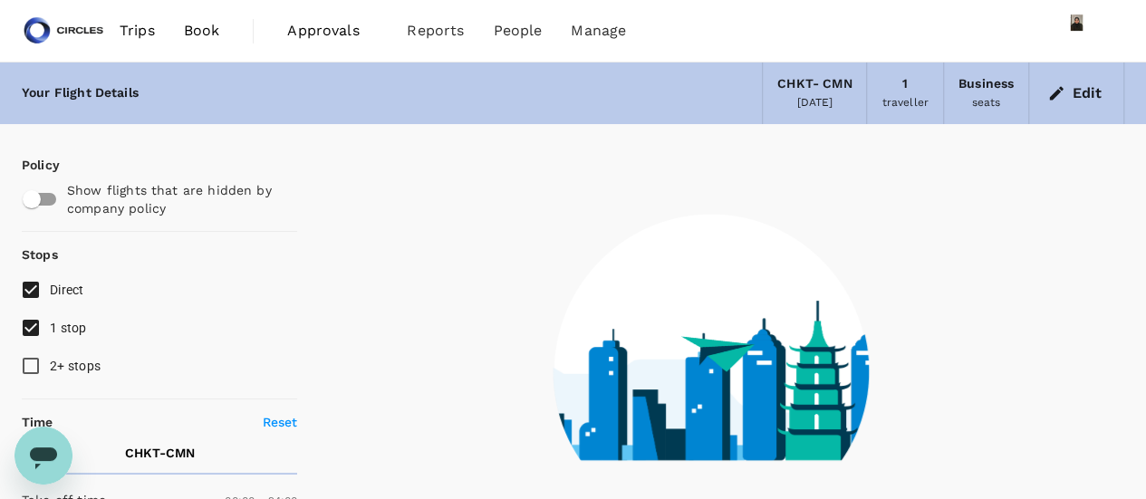
type input "2030"
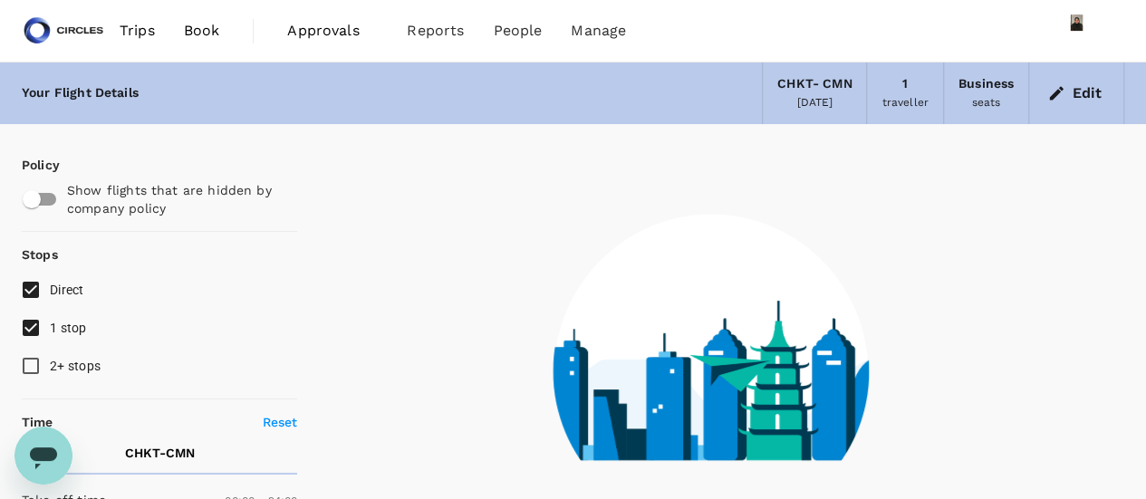
checkbox input "true"
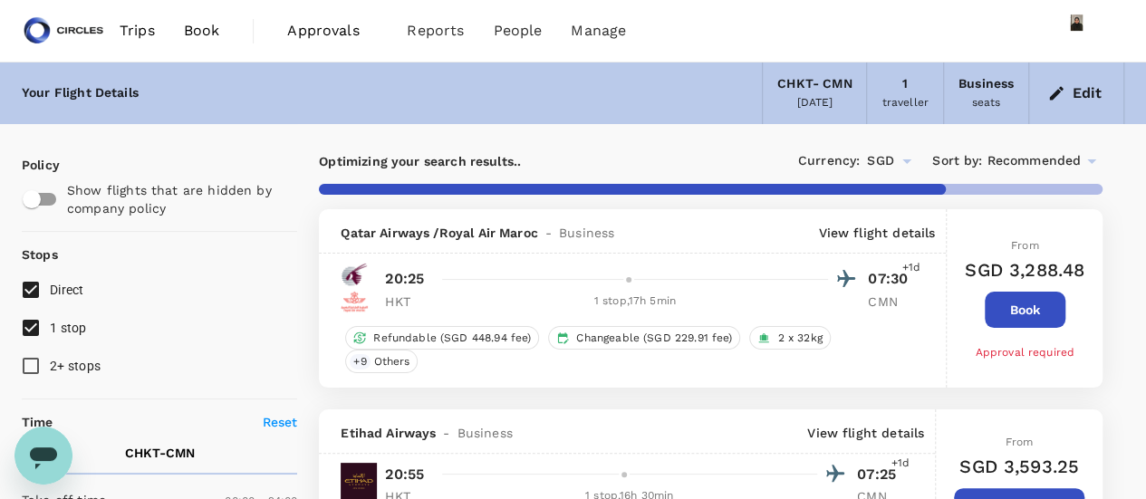
scroll to position [181, 0]
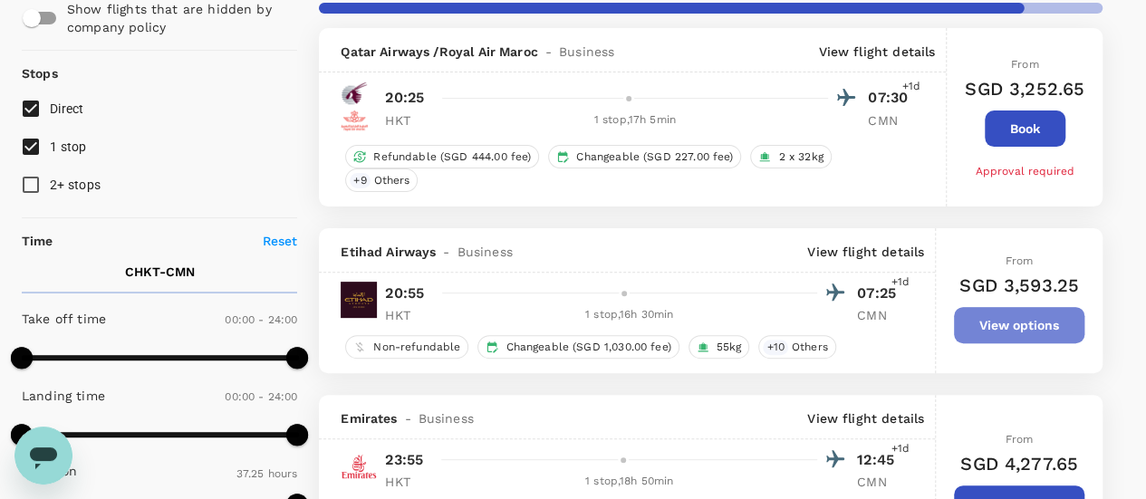
click at [1048, 319] on button "View options" at bounding box center [1019, 325] width 131 height 36
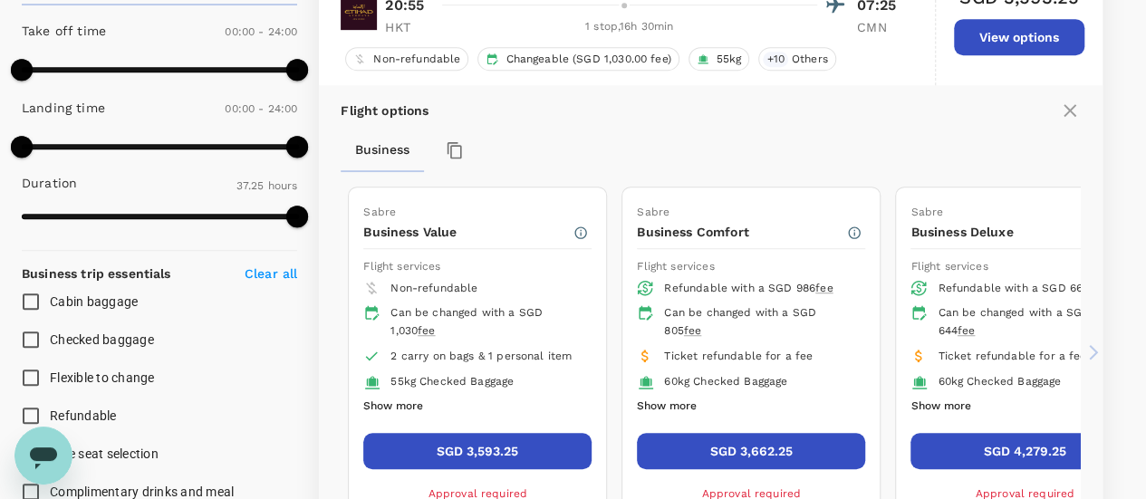
scroll to position [498, 0]
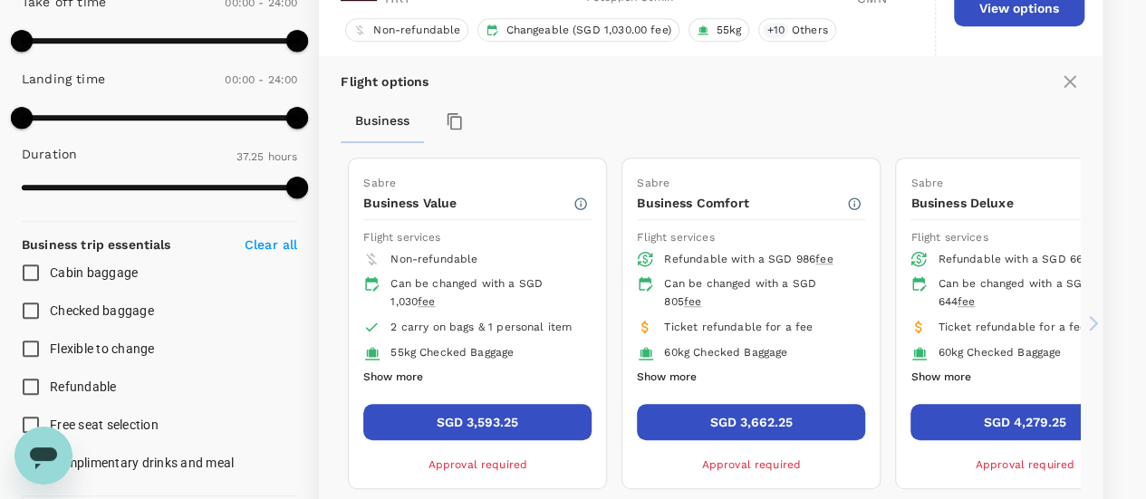
type input "2495"
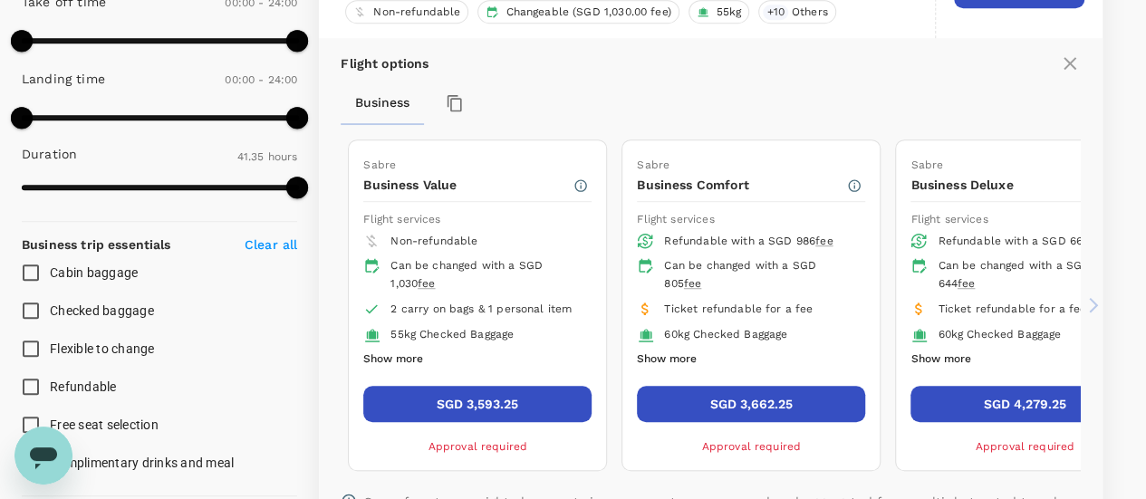
click at [1097, 307] on icon at bounding box center [1094, 305] width 18 height 18
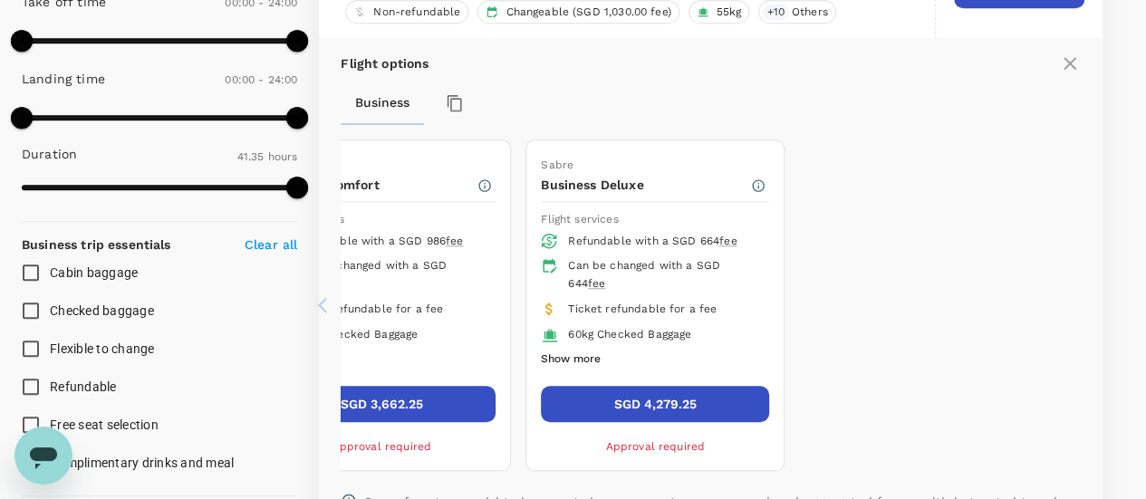
click at [578, 349] on button "Show more" at bounding box center [571, 360] width 60 height 24
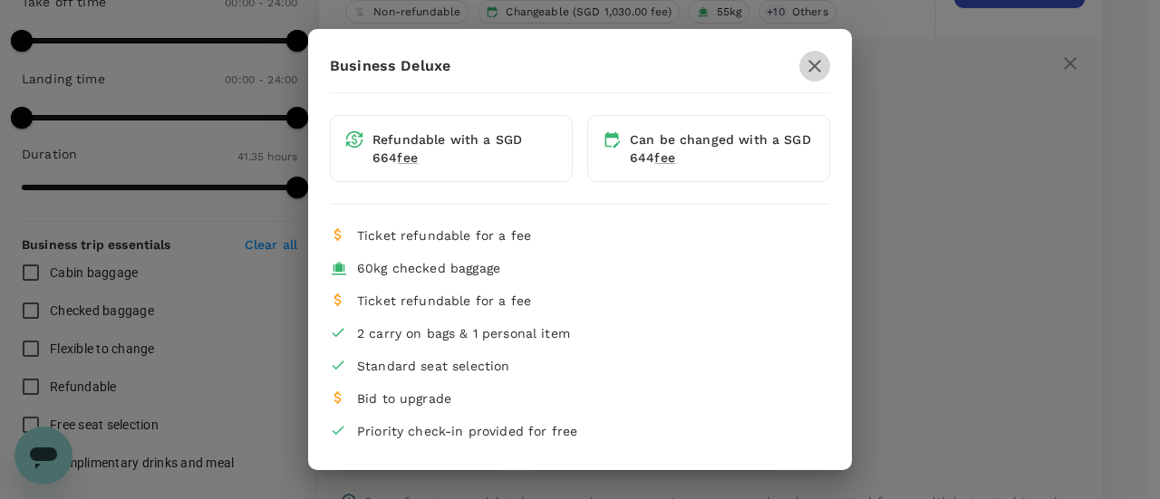
click at [804, 68] on icon "button" at bounding box center [815, 66] width 22 height 22
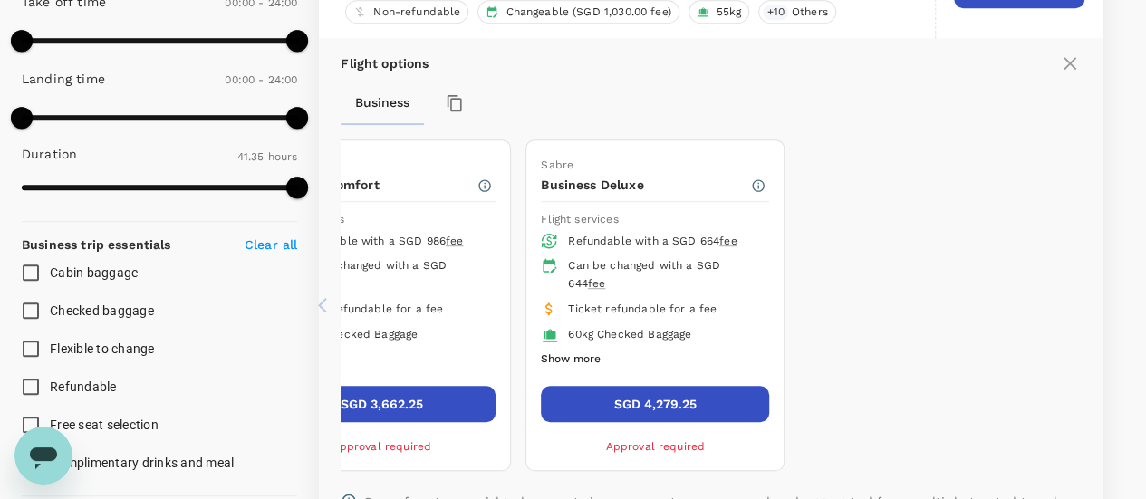
click at [326, 298] on icon at bounding box center [322, 305] width 9 height 15
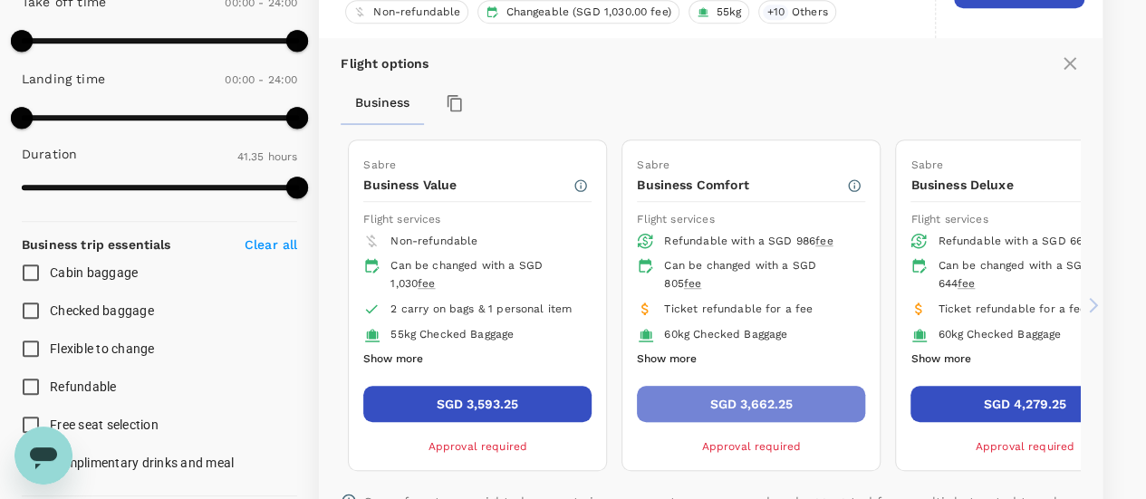
click at [743, 401] on button "SGD 3,662.25" at bounding box center [751, 404] width 228 height 36
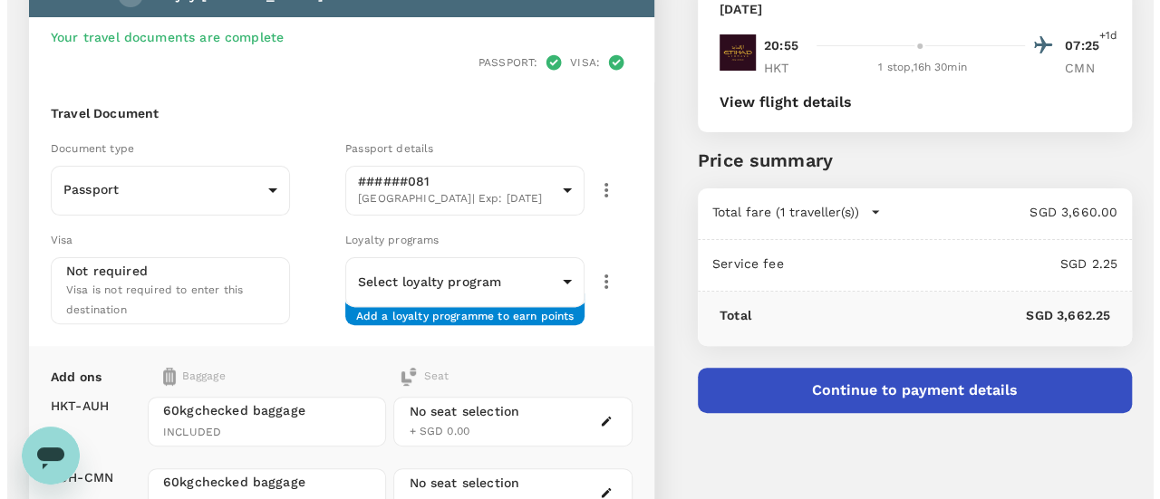
scroll to position [181, 0]
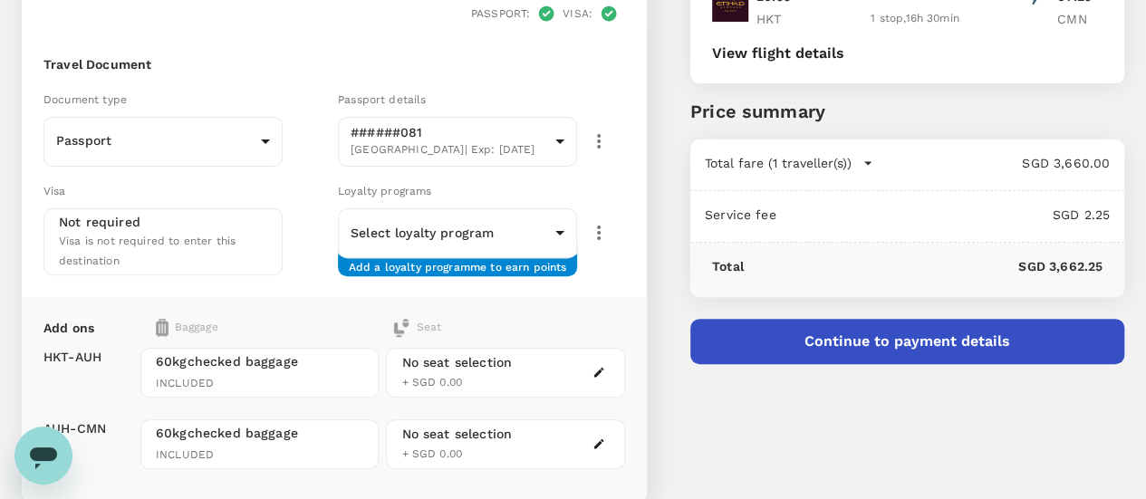
click at [605, 366] on icon "button" at bounding box center [599, 372] width 13 height 13
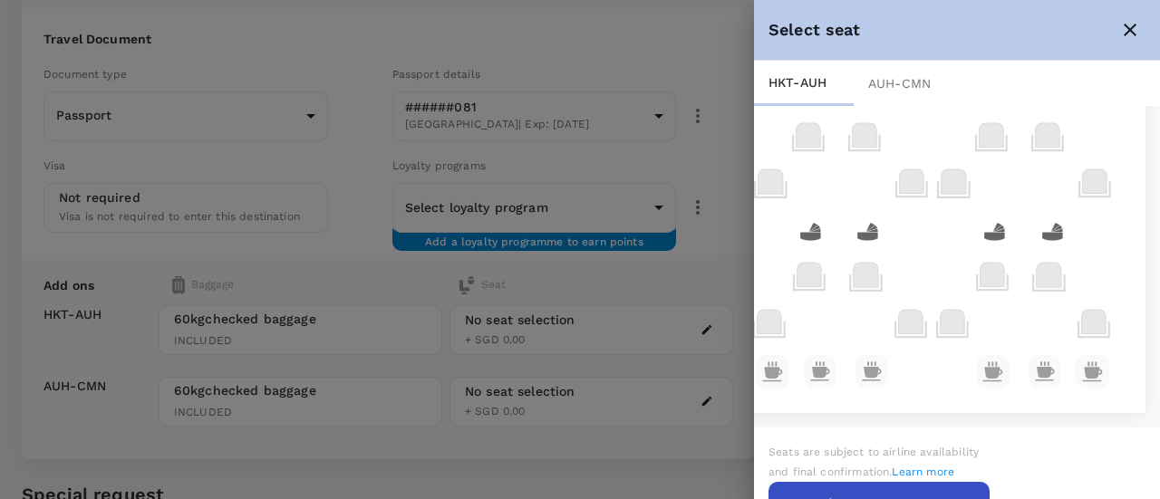
scroll to position [359, 0]
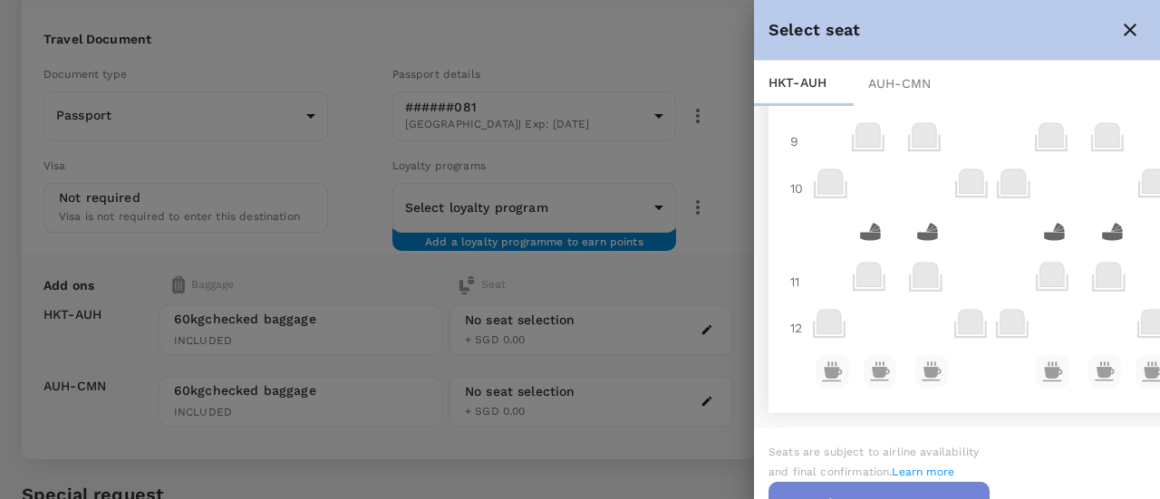
click at [908, 482] on button "Continue to AUH - CMN" at bounding box center [879, 504] width 221 height 45
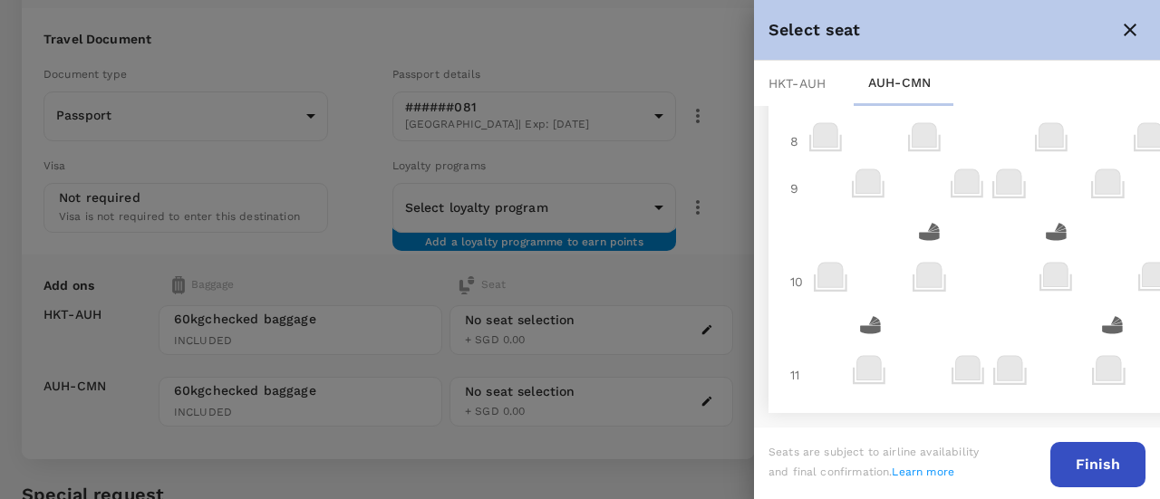
scroll to position [290, 0]
click at [1118, 358] on icon at bounding box center [1109, 368] width 24 height 24
click at [860, 365] on icon at bounding box center [868, 368] width 24 height 24
click at [821, 274] on icon at bounding box center [831, 279] width 35 height 35
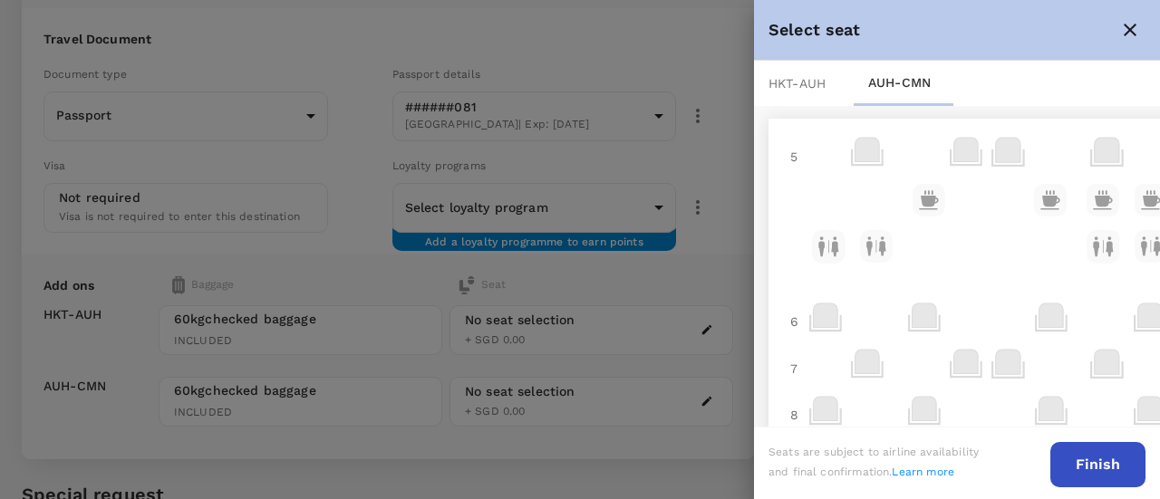
scroll to position [0, 0]
click at [1108, 452] on button "Finish" at bounding box center [1097, 464] width 95 height 45
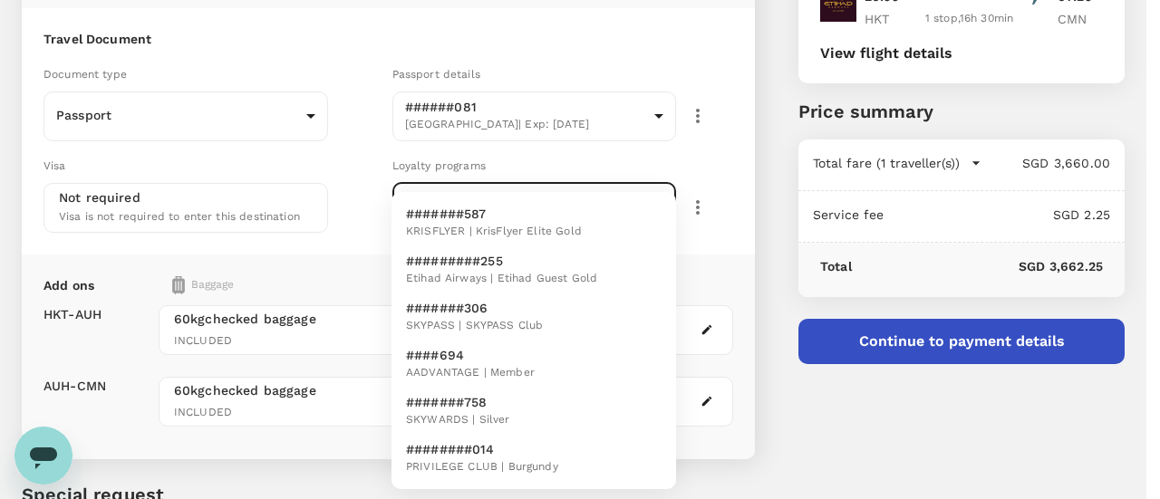
click at [635, 211] on body "Back to flight results Flight review Traveller(s) Traveller 1 : SK [PERSON_NAME…" at bounding box center [580, 264] width 1160 height 891
click at [614, 266] on li "#########255 Etihad Airways | Etihad Guest Gold" at bounding box center [534, 270] width 285 height 47
type input "0cca0585-1b93-49d9-a580-cde972d499ce"
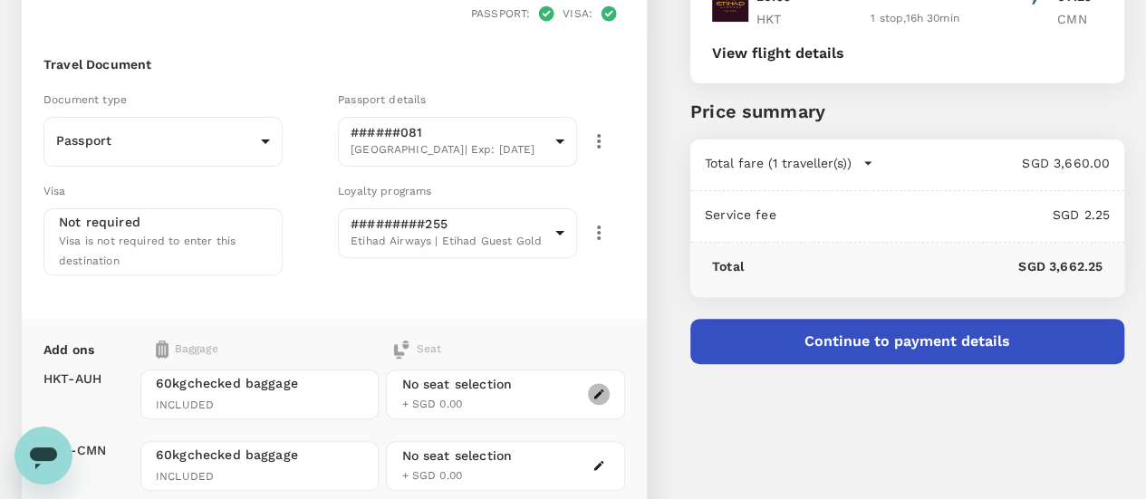
click at [605, 388] on icon "button" at bounding box center [599, 394] width 13 height 13
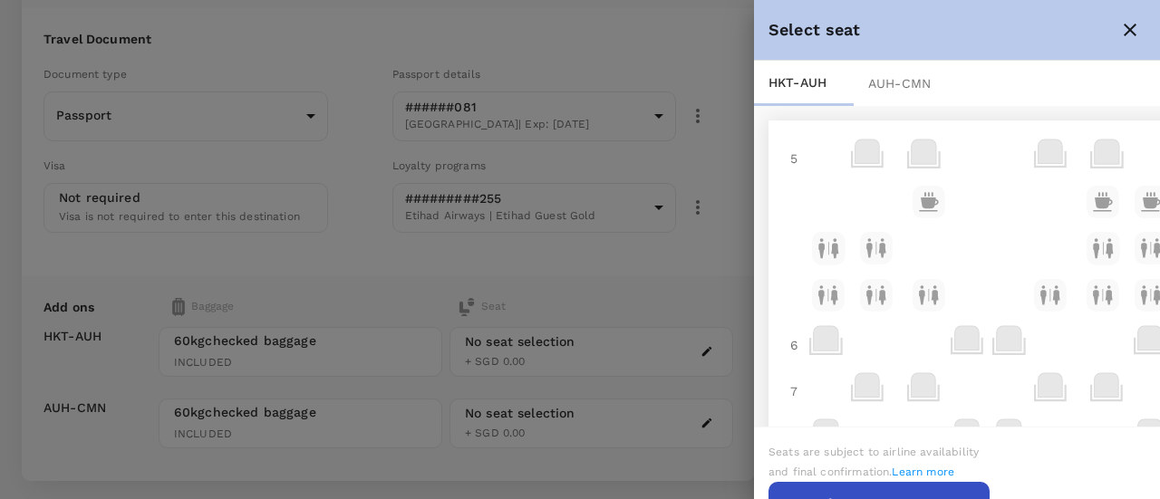
click at [900, 95] on div "AUH - CMN" at bounding box center [904, 83] width 100 height 45
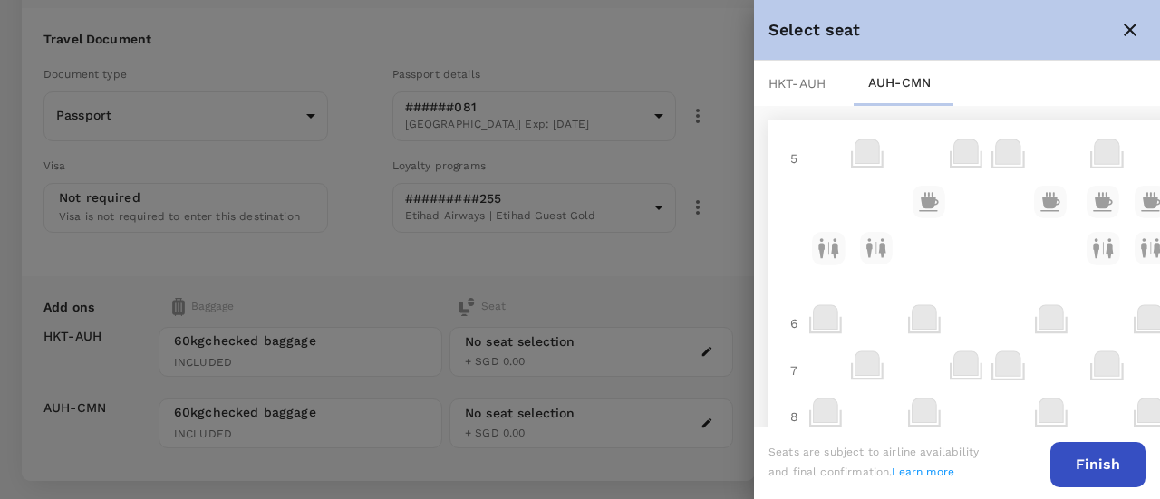
click at [863, 148] on icon at bounding box center [867, 152] width 24 height 24
click at [971, 150] on icon at bounding box center [965, 152] width 24 height 24
click at [1127, 35] on icon "close" at bounding box center [1130, 30] width 22 height 22
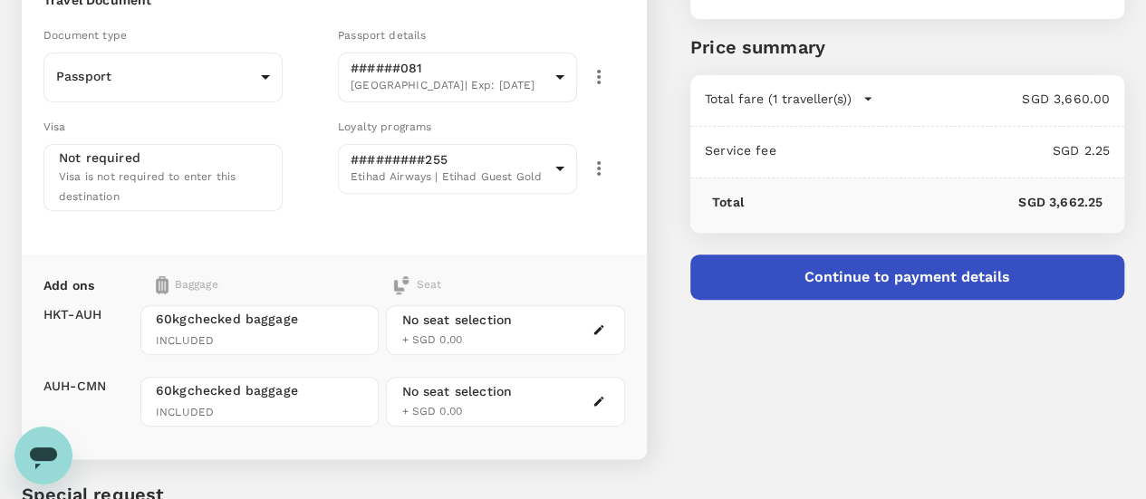
scroll to position [272, 0]
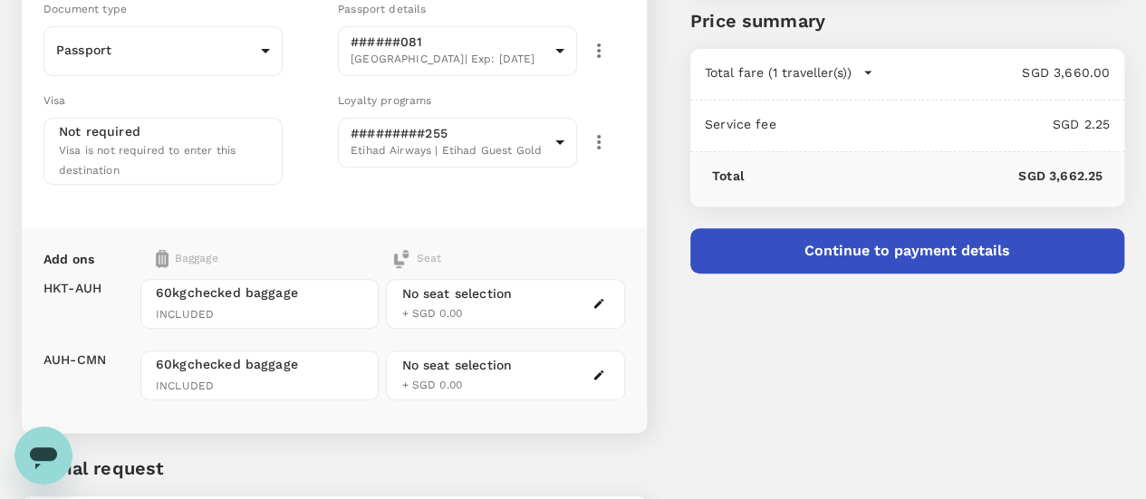
click at [624, 279] on div "No seat selection + SGD 0.00" at bounding box center [505, 304] width 238 height 50
click at [512, 285] on div "No seat selection + SGD 0.00" at bounding box center [456, 304] width 111 height 39
click at [605, 297] on icon "button" at bounding box center [599, 303] width 13 height 13
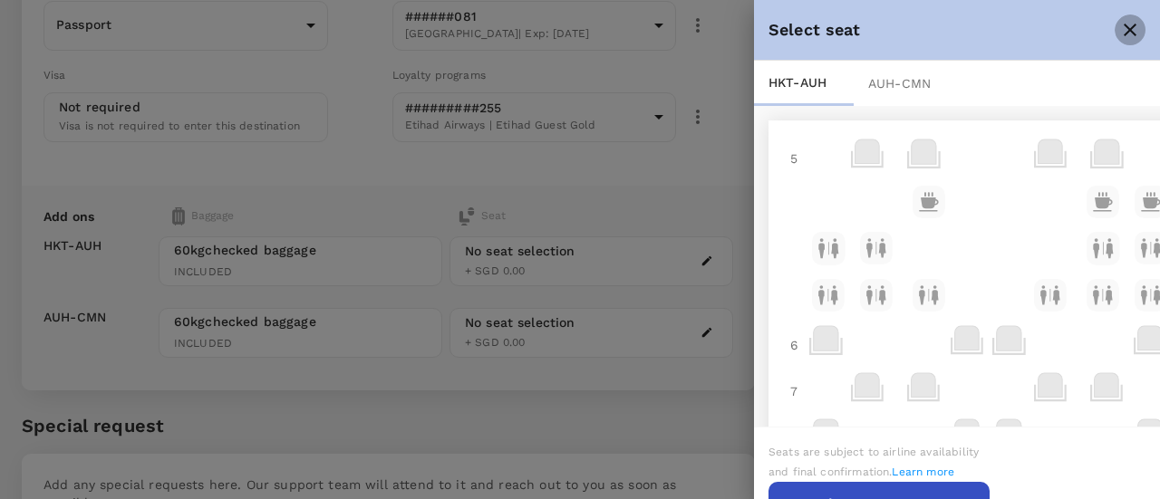
click at [1127, 17] on button "close" at bounding box center [1130, 30] width 31 height 31
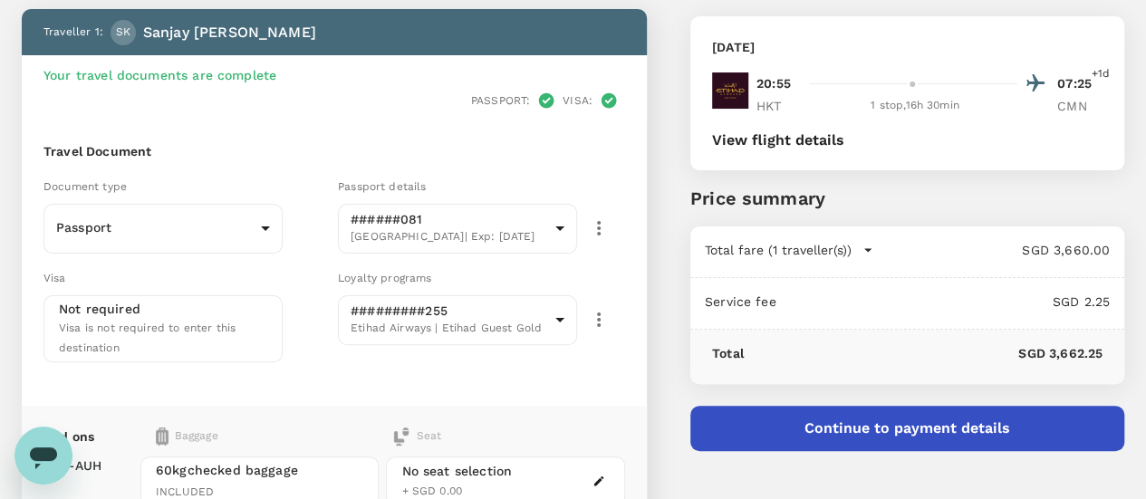
scroll to position [0, 0]
